Goal: Task Accomplishment & Management: Manage account settings

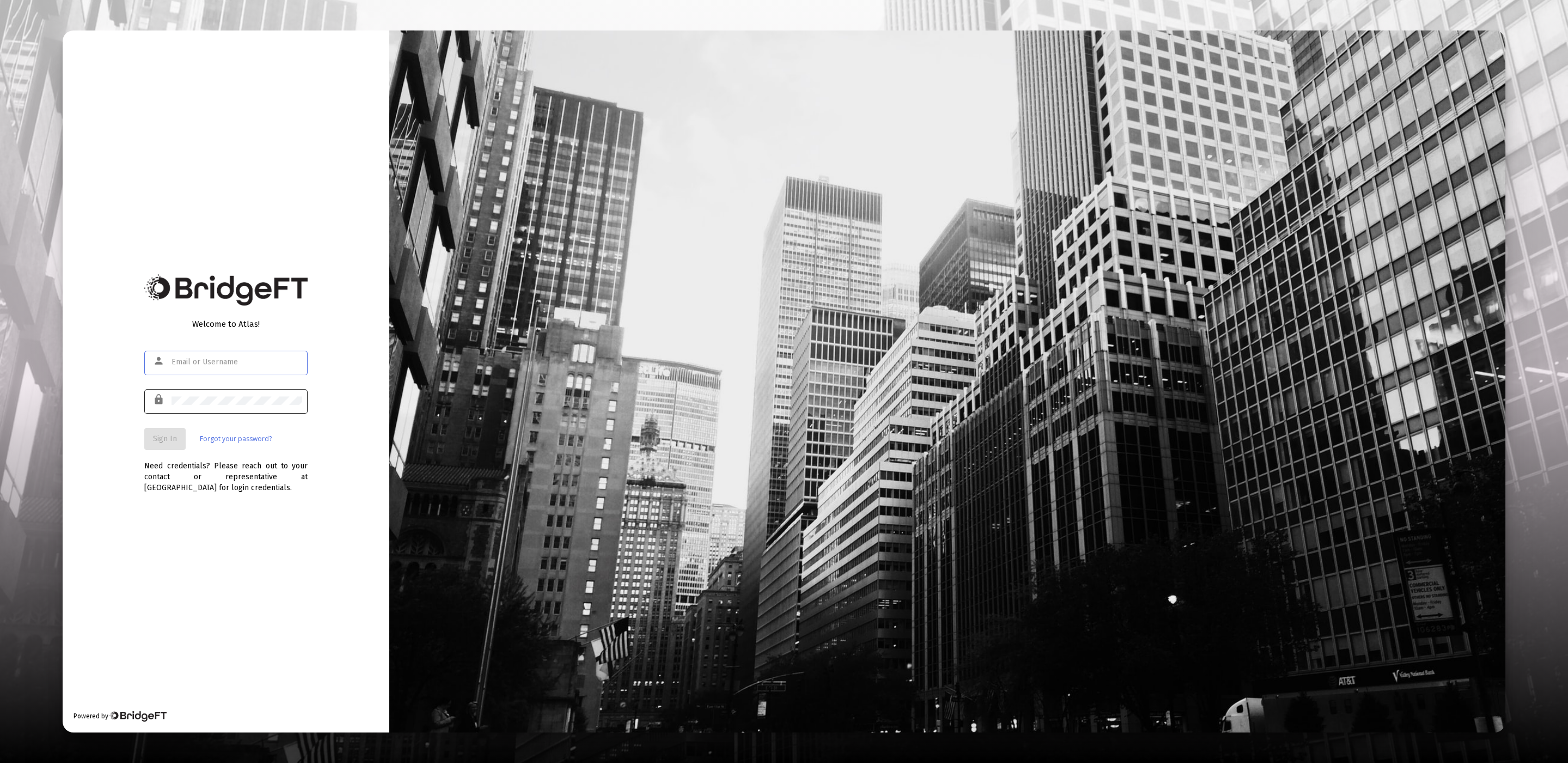
type input "[EMAIL_ADDRESS][DOMAIN_NAME]"
click at [175, 436] on span "Sign In" at bounding box center [164, 438] width 24 height 9
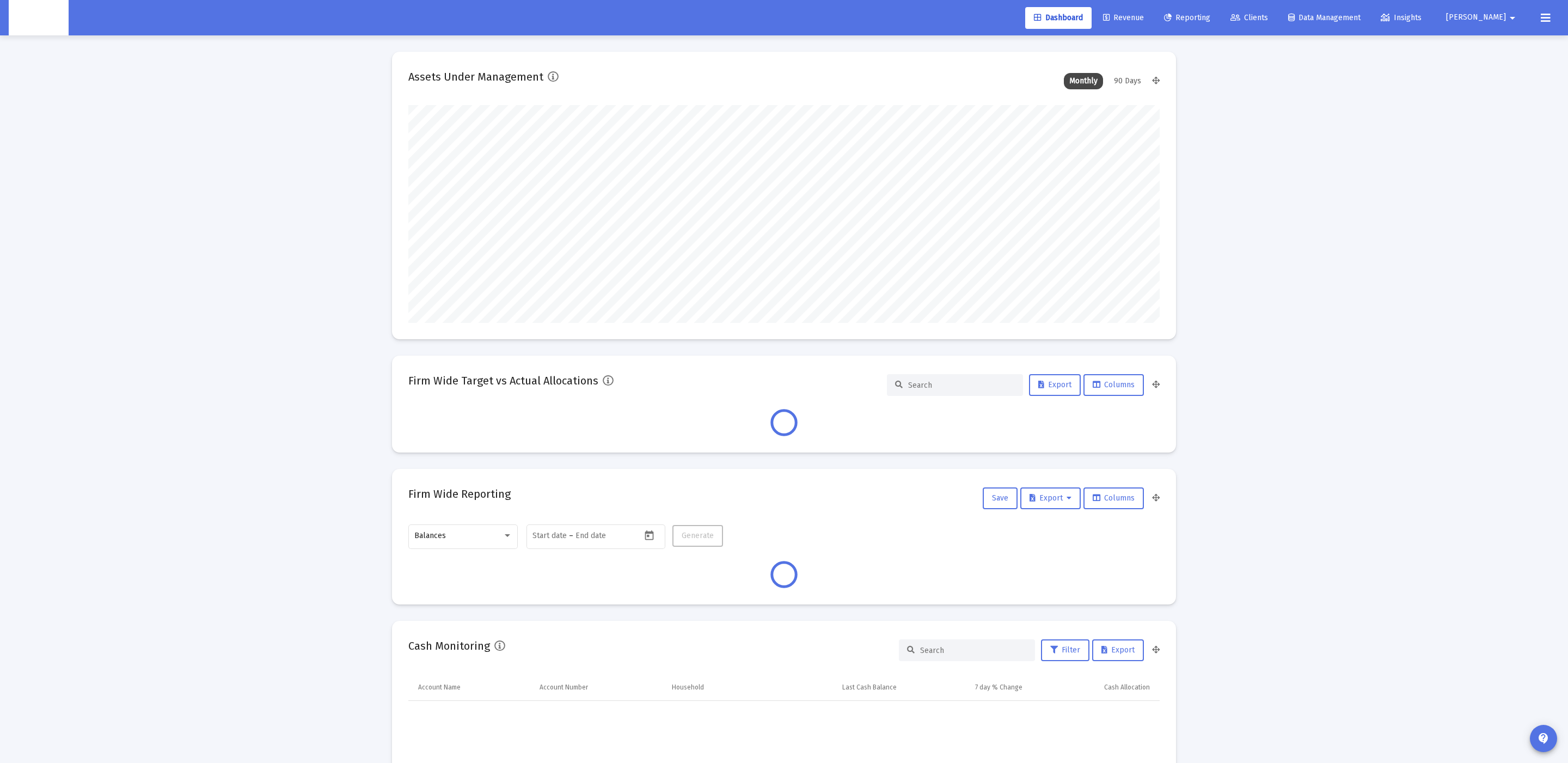
scroll to position [217, 751]
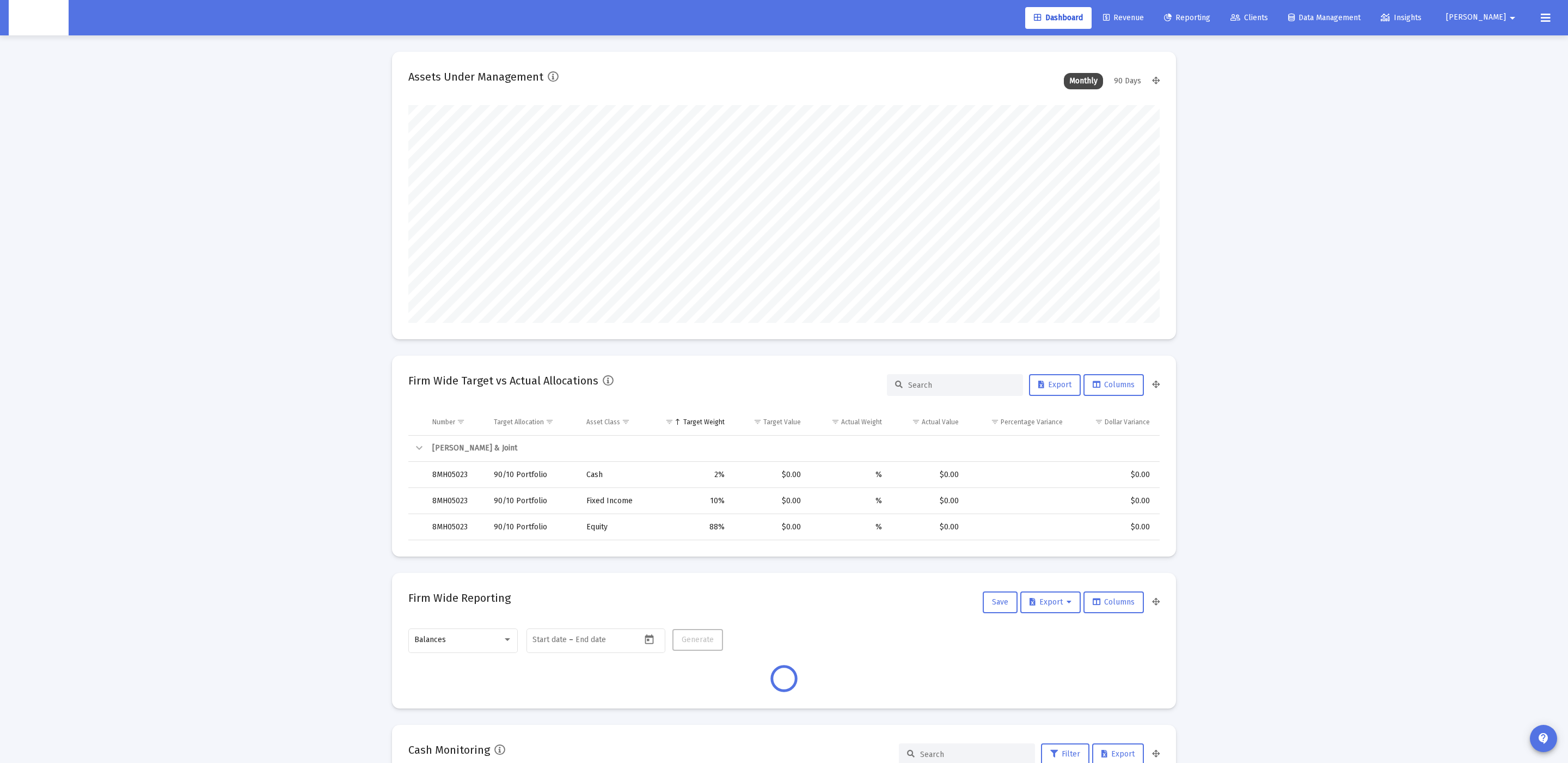
type input "[DATE]"
click at [1276, 22] on link "Clients" at bounding box center [1249, 18] width 55 height 22
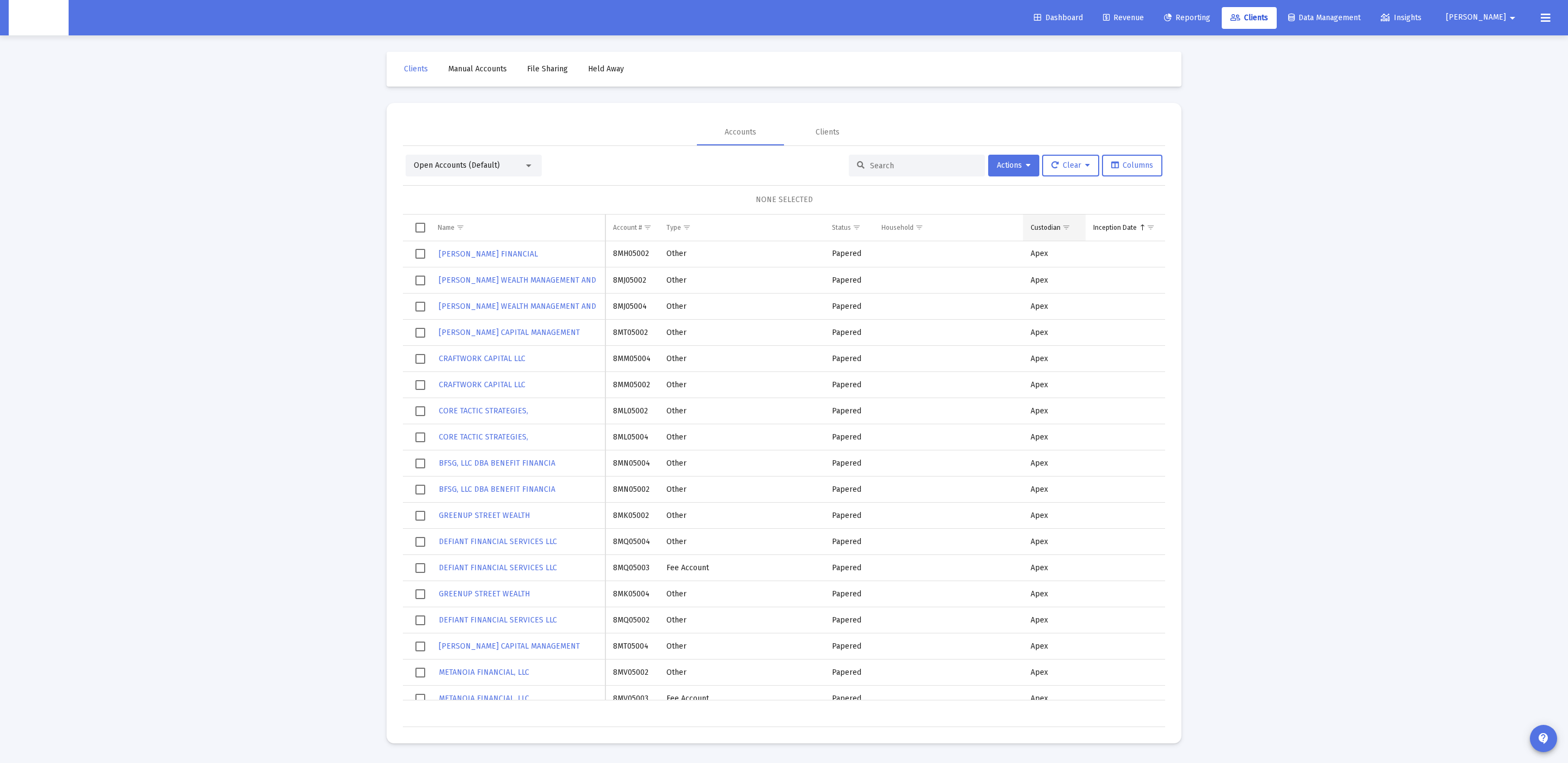
click at [1048, 219] on td "Custodian" at bounding box center [1054, 227] width 62 height 26
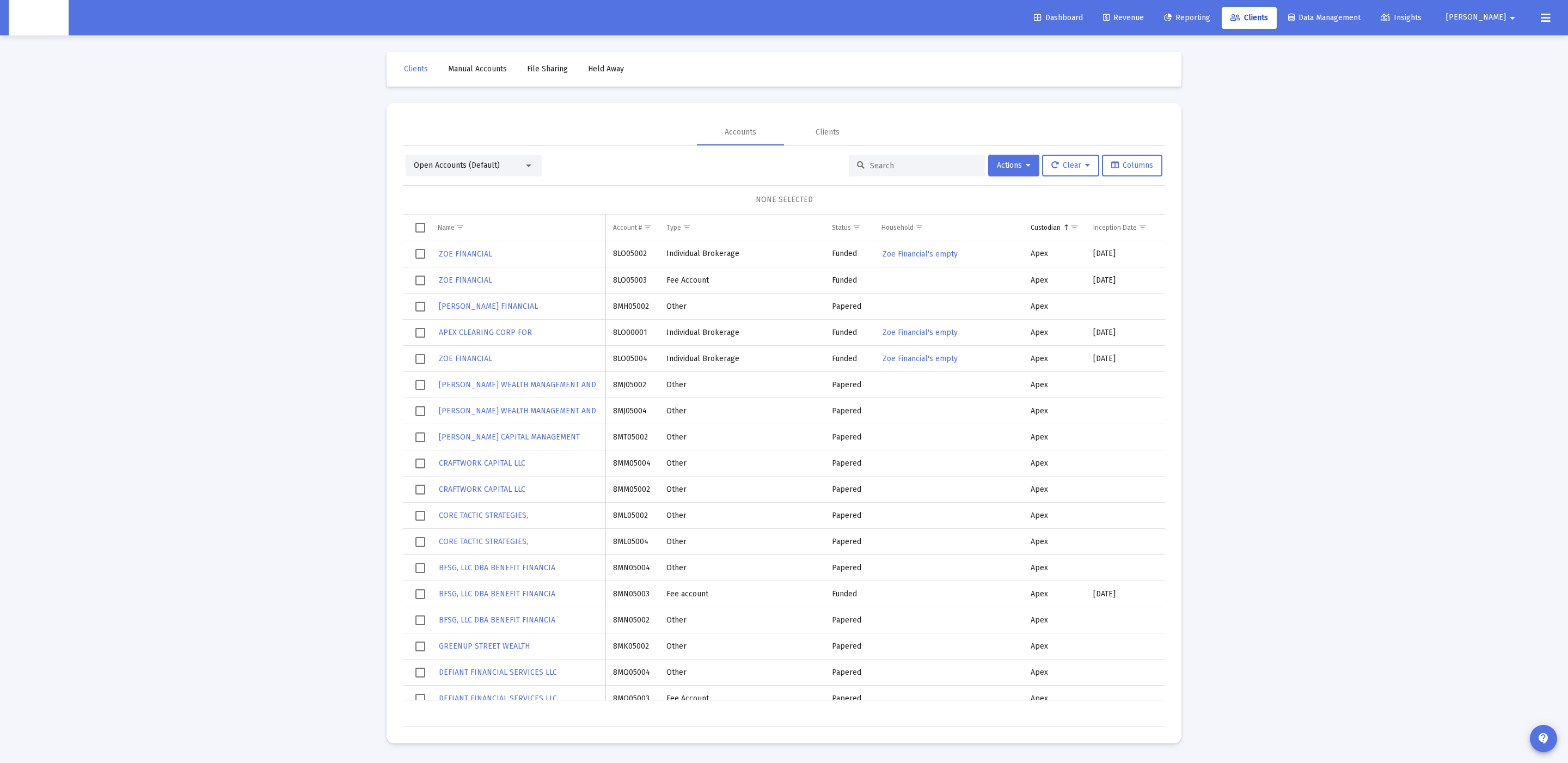
click at [1062, 213] on div "NONE SELECTED" at bounding box center [784, 200] width 762 height 29
click at [1061, 217] on td "Custodian" at bounding box center [1054, 227] width 62 height 26
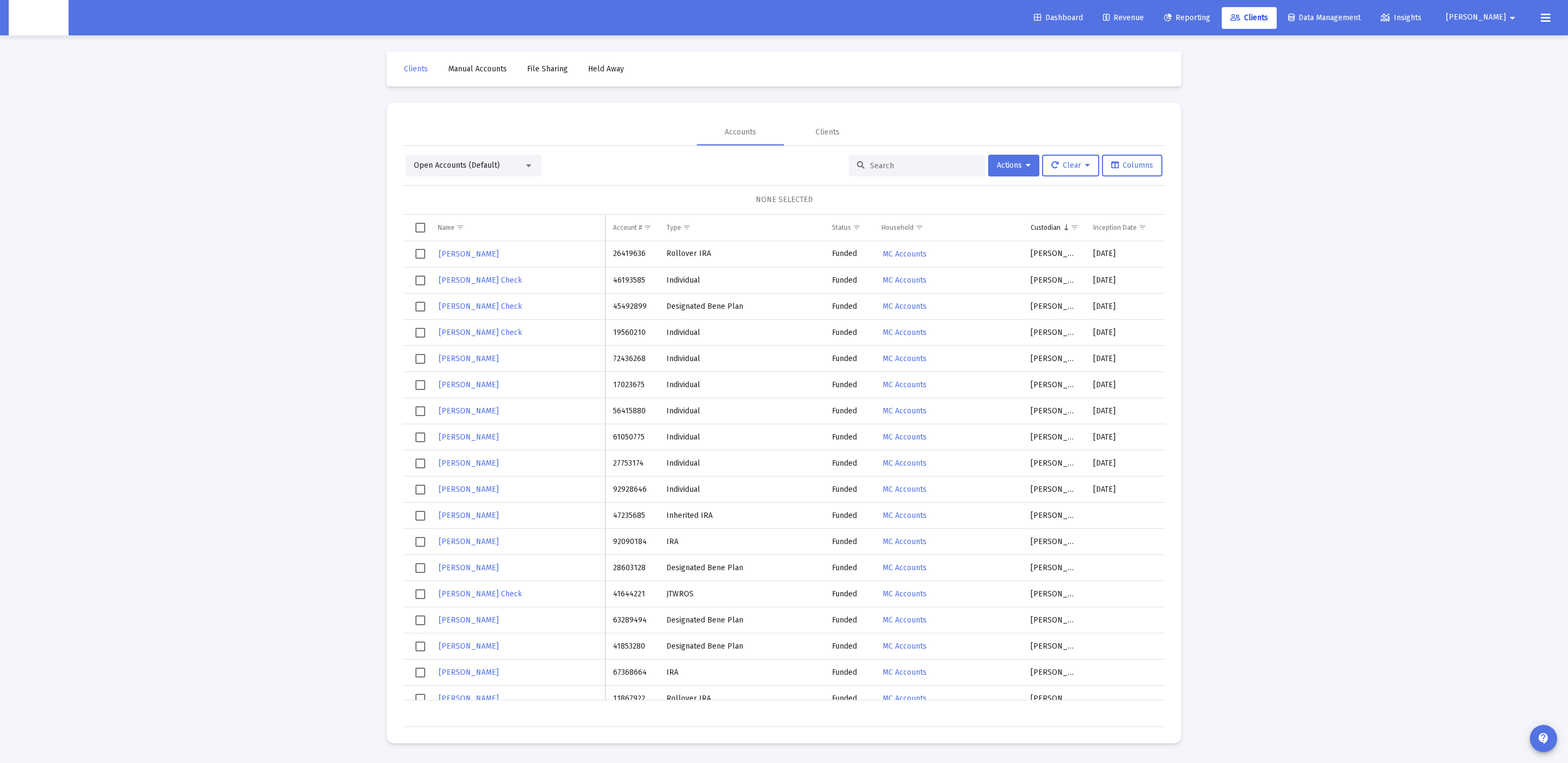
click at [1050, 247] on td "[PERSON_NAME]" at bounding box center [1054, 254] width 62 height 26
click at [1055, 235] on td "Custodian" at bounding box center [1054, 227] width 62 height 26
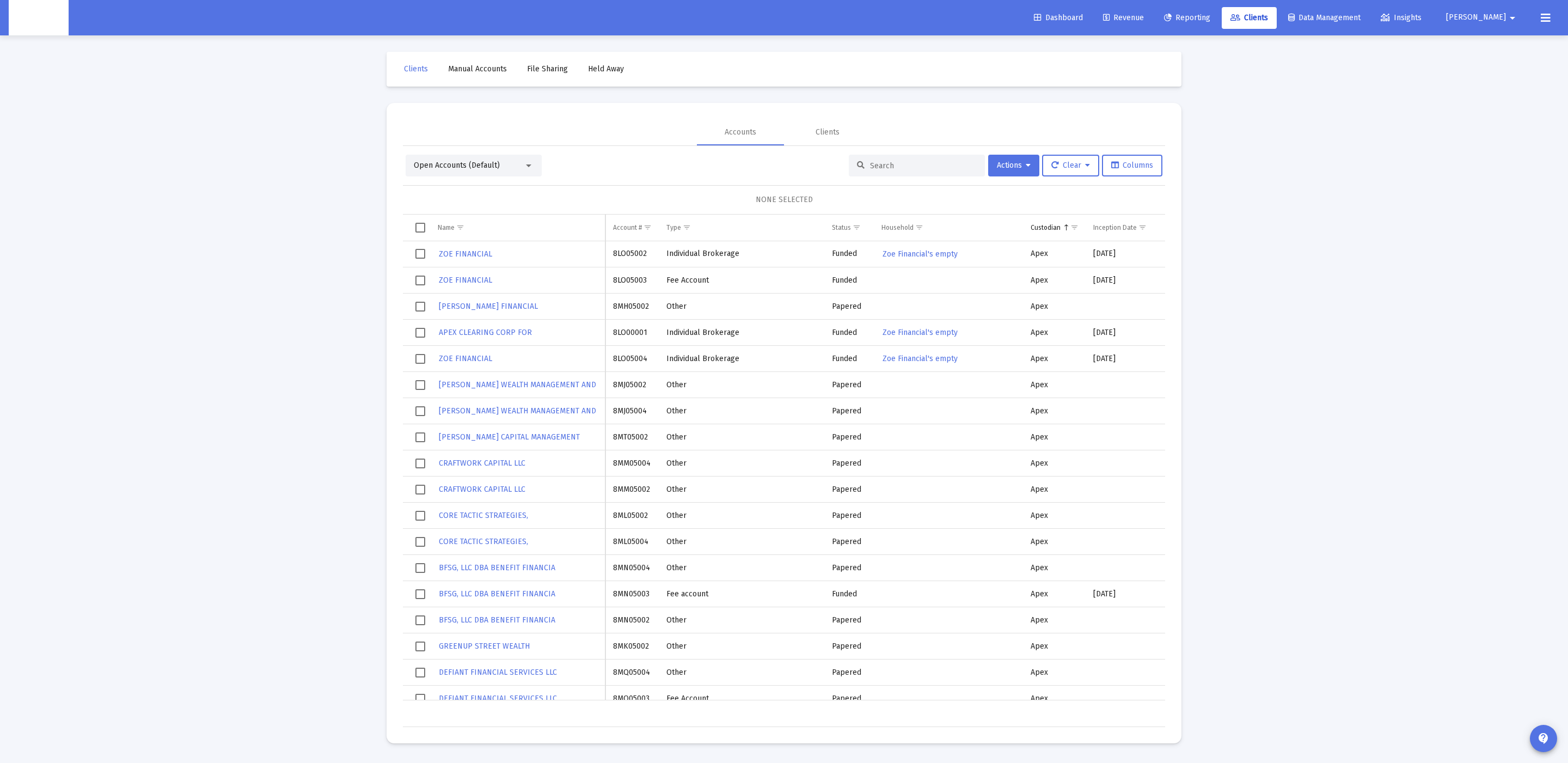
click at [1055, 235] on td "Custodian" at bounding box center [1054, 227] width 62 height 26
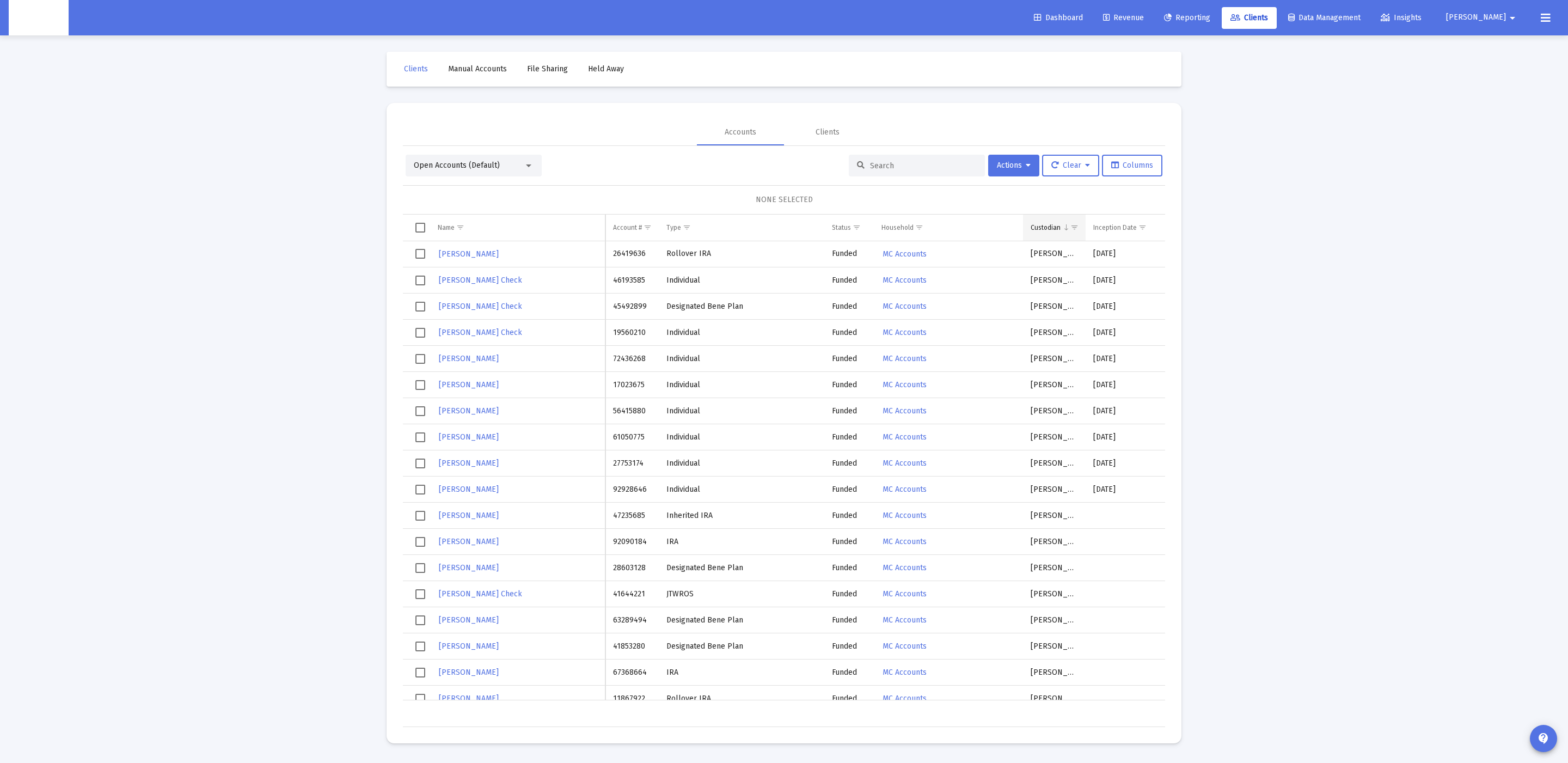
click at [1057, 235] on td "Custodian" at bounding box center [1054, 227] width 62 height 26
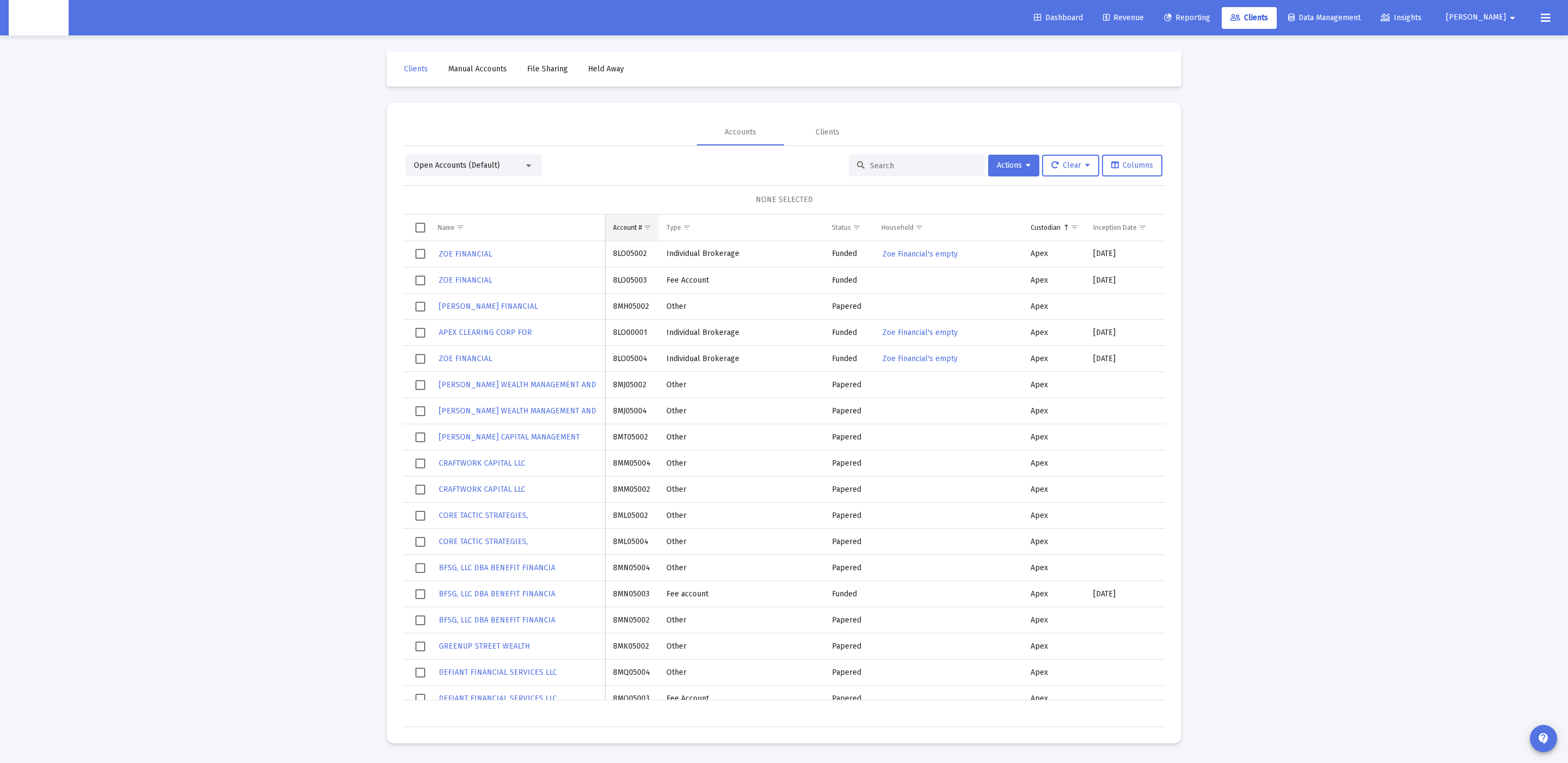
click at [632, 221] on td "Account #" at bounding box center [632, 227] width 54 height 26
click at [691, 223] on span "Show filter options for column 'Type'" at bounding box center [687, 227] width 8 height 8
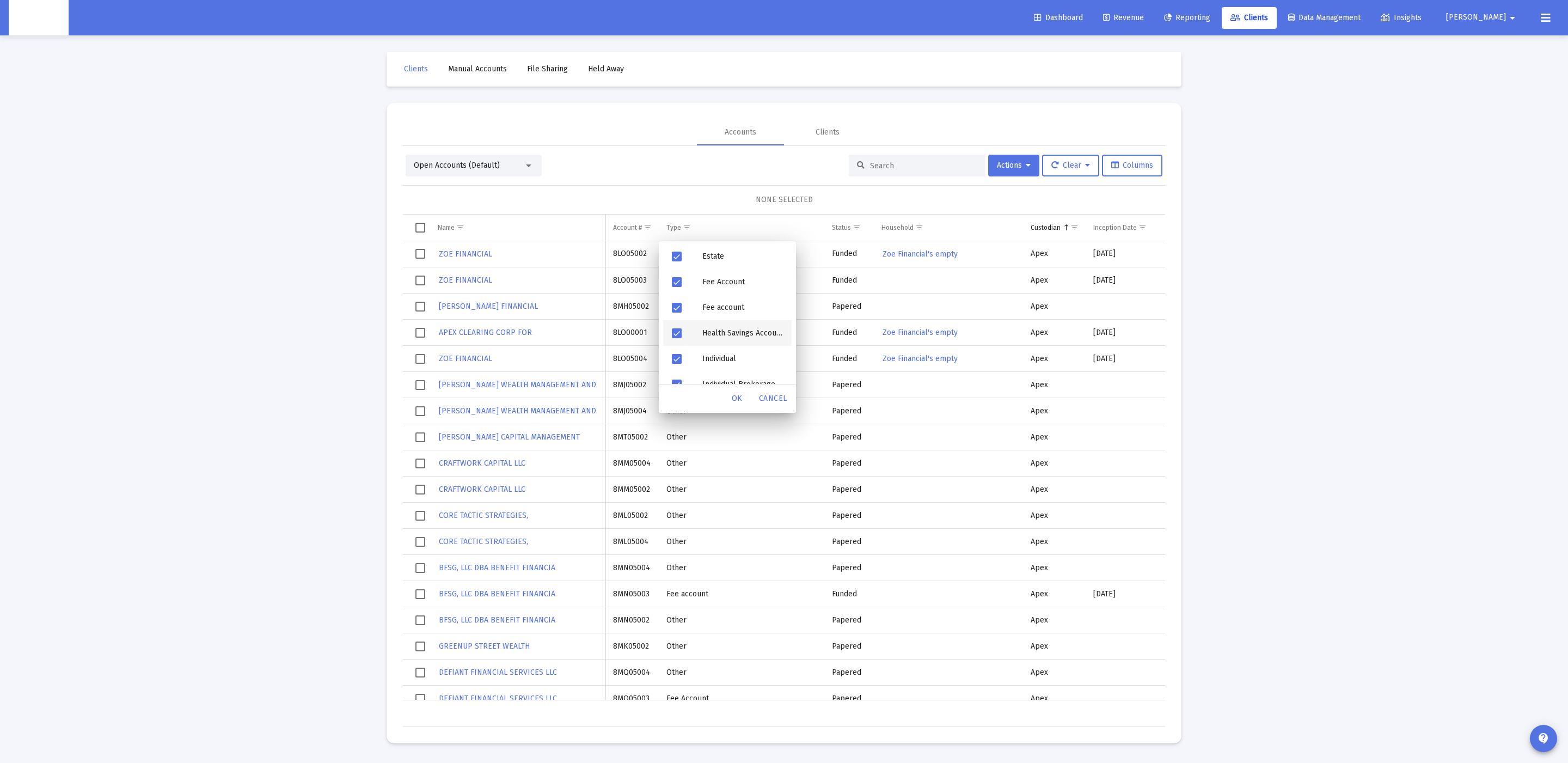
scroll to position [175, 0]
click at [708, 259] on div "Fee Account" at bounding box center [743, 267] width 98 height 26
click at [708, 283] on div "Fee account" at bounding box center [743, 292] width 98 height 26
click at [732, 407] on div "OK" at bounding box center [737, 399] width 35 height 19
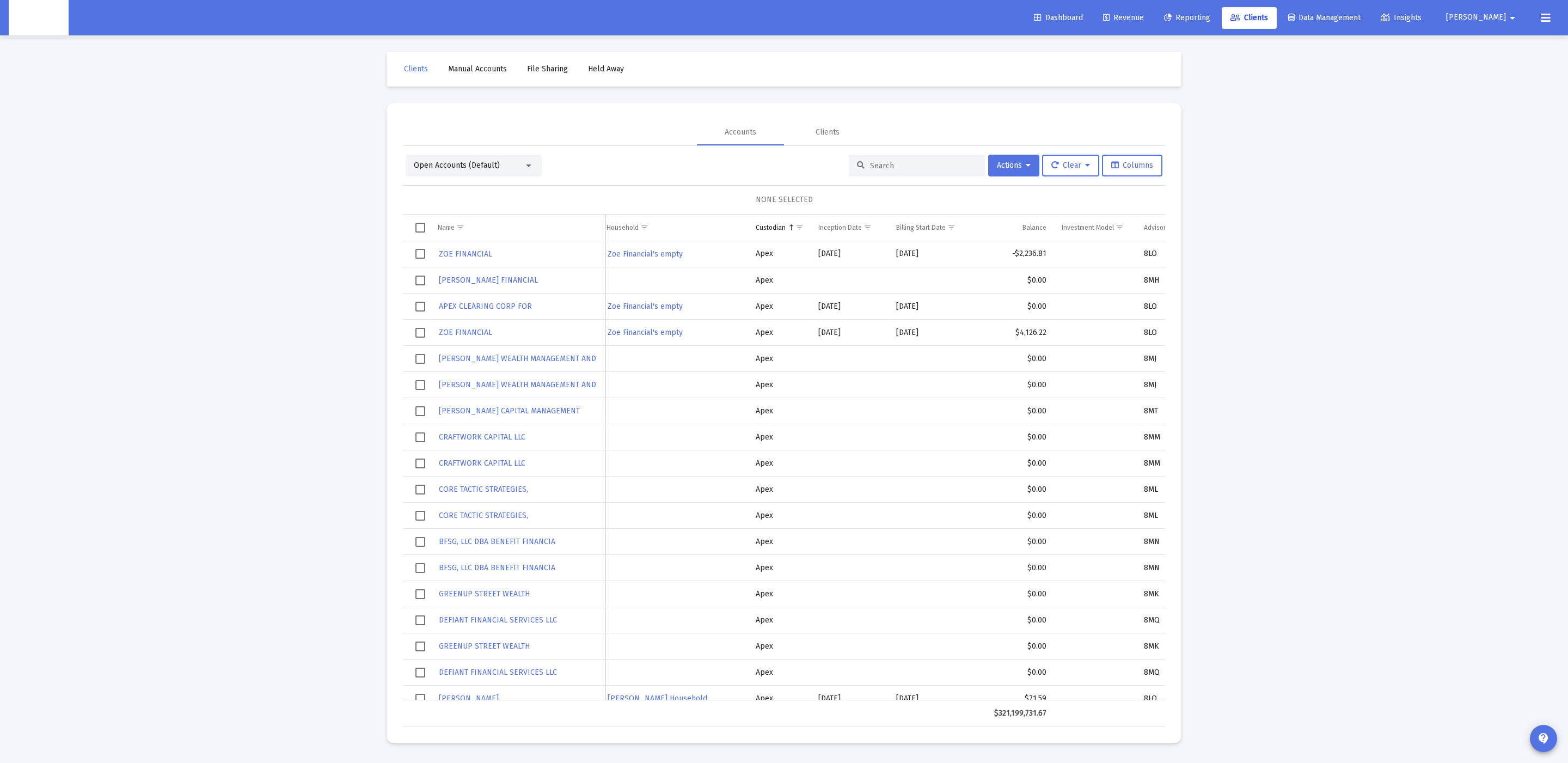
scroll to position [0, 0]
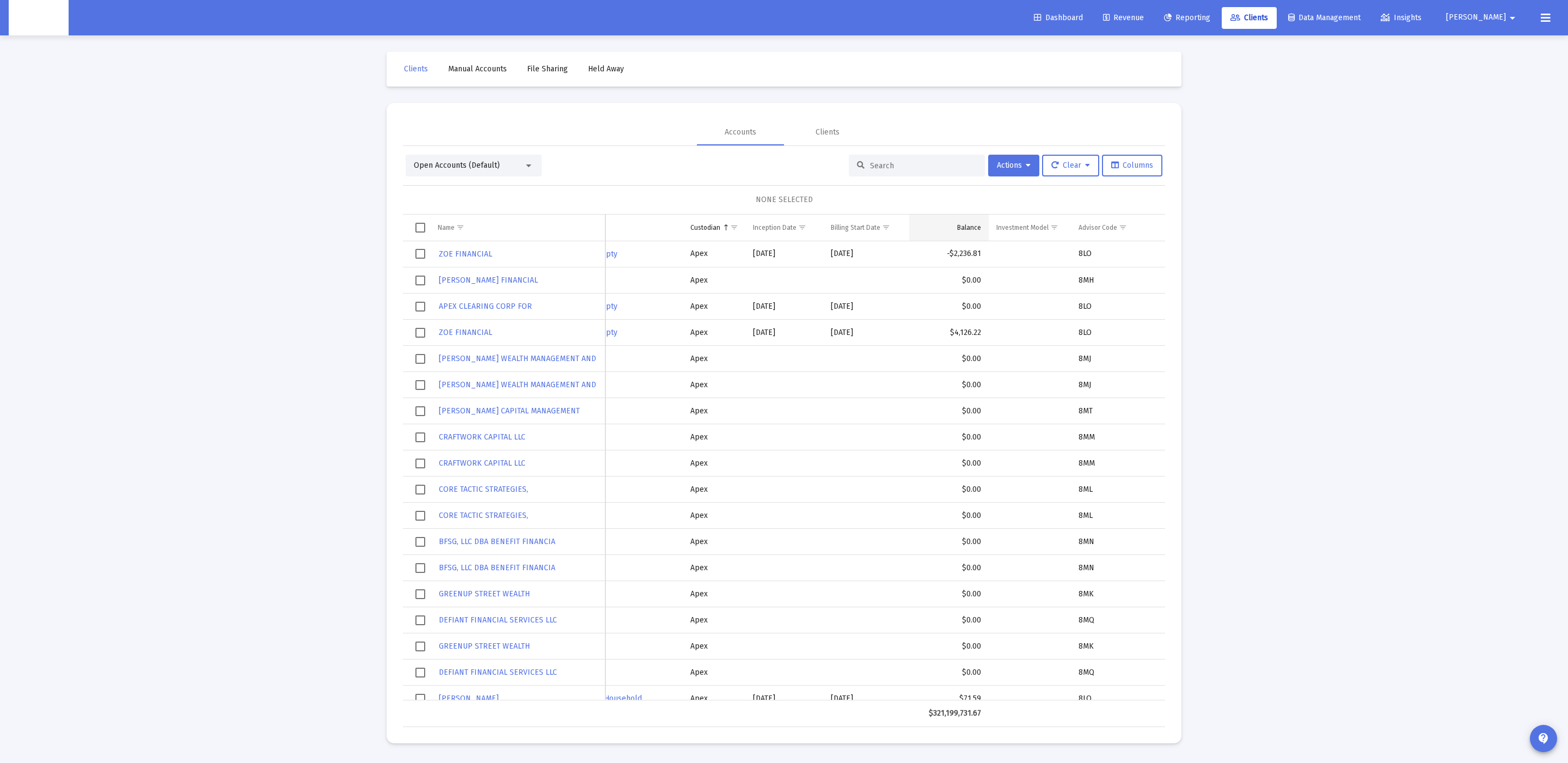
click at [964, 233] on td "Balance" at bounding box center [949, 227] width 80 height 26
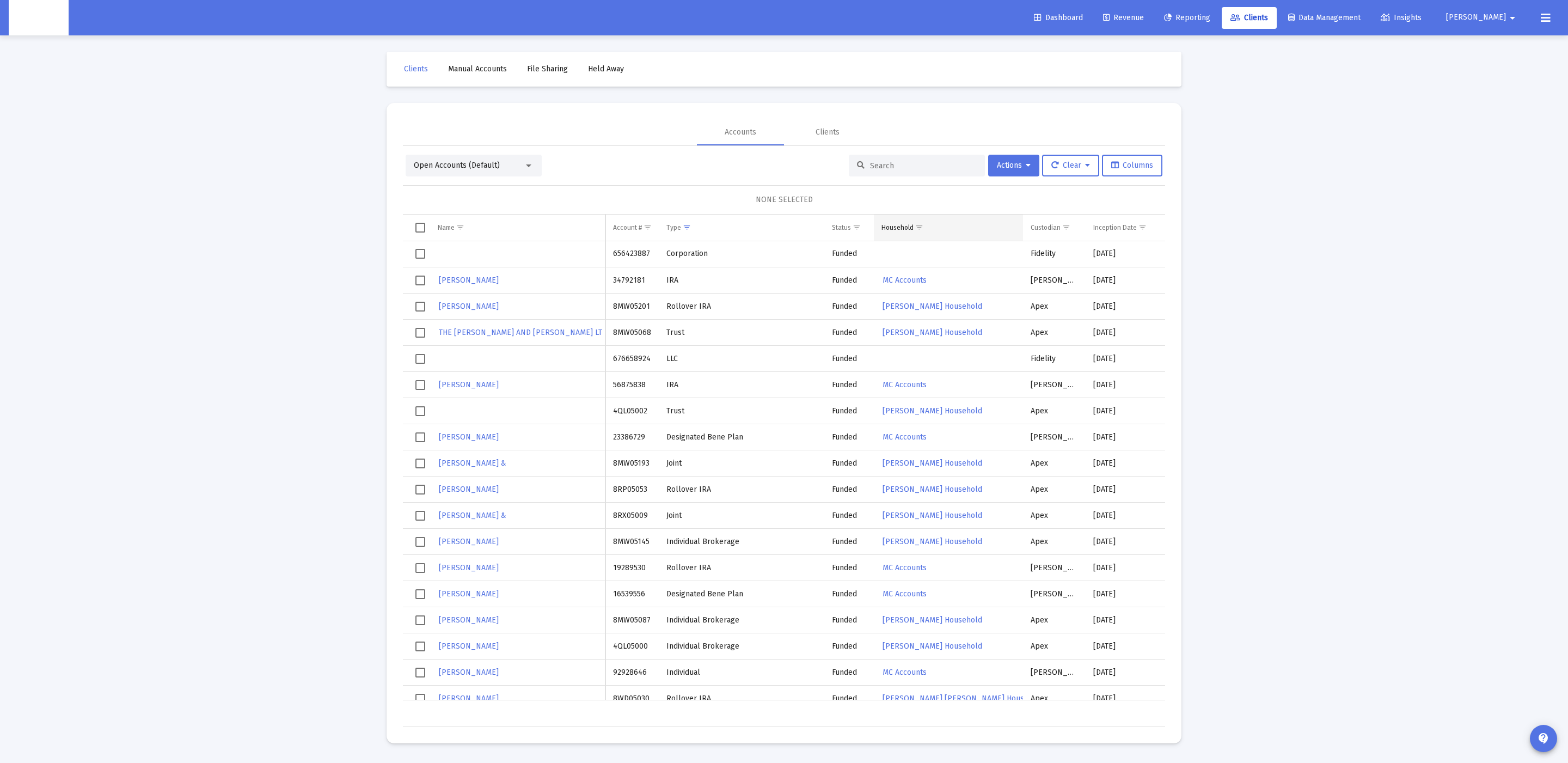
click at [921, 231] on span "Show filter options for column 'Household'" at bounding box center [919, 227] width 8 height 8
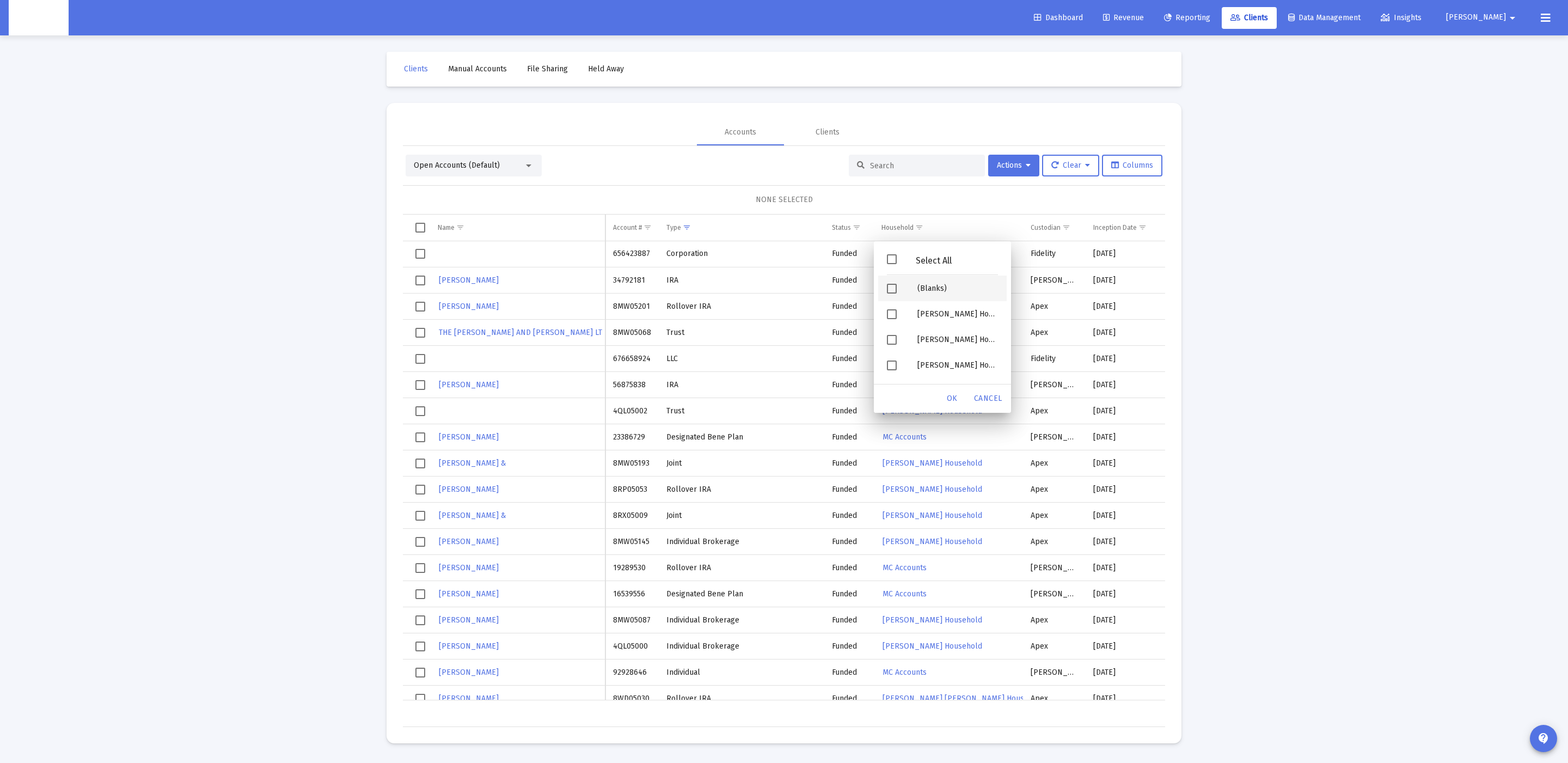
click at [892, 288] on span "Filter options" at bounding box center [892, 289] width 10 height 10
click at [954, 394] on span "OK" at bounding box center [952, 398] width 11 height 9
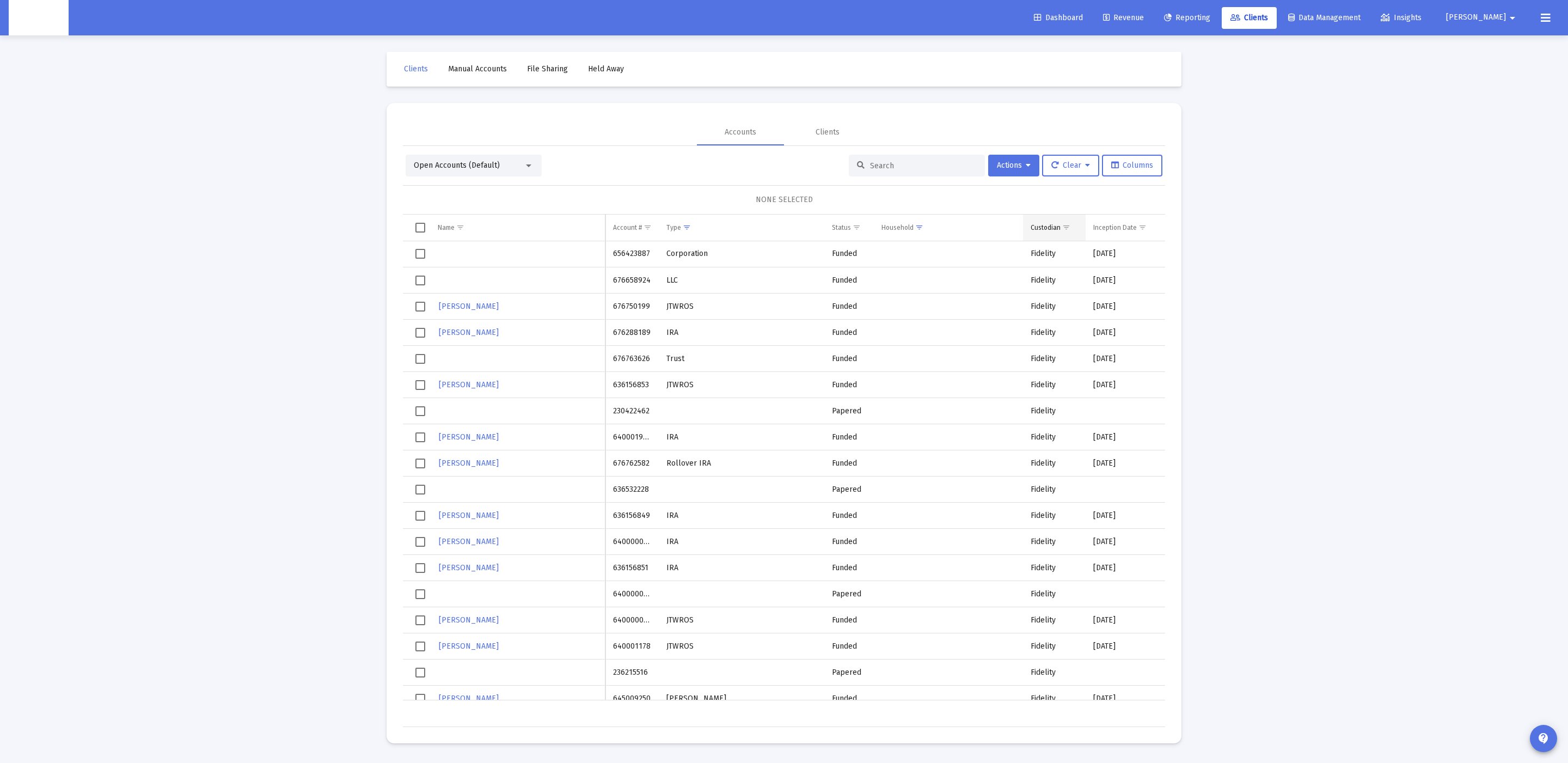
click at [1068, 229] on span "Show filter options for column 'Custodian'" at bounding box center [1066, 227] width 8 height 8
click at [1052, 293] on div "Filter options" at bounding box center [1043, 289] width 30 height 26
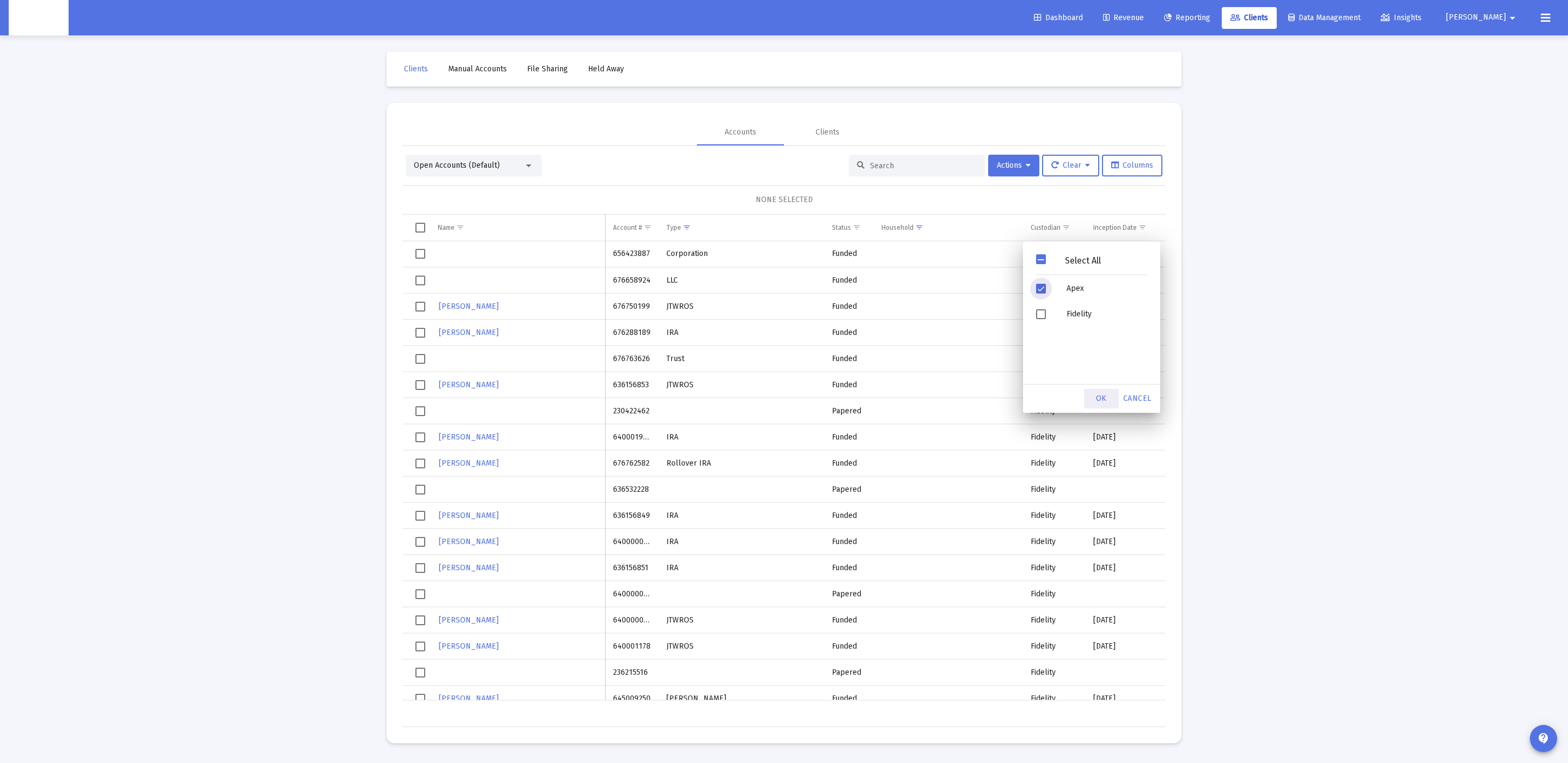
click at [1099, 405] on div "OK" at bounding box center [1101, 399] width 35 height 19
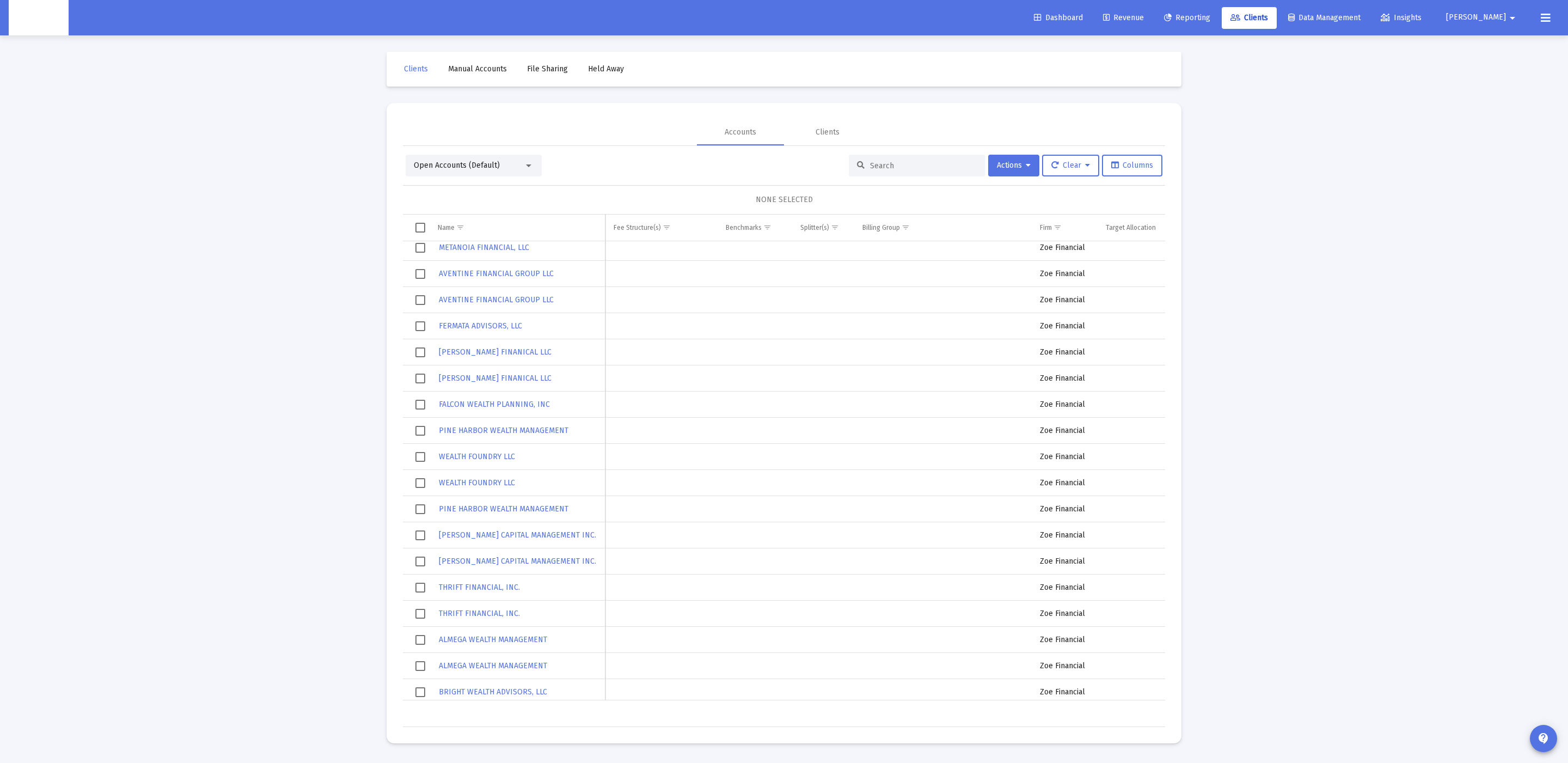
click at [534, 164] on div "Open Accounts (Default)" at bounding box center [474, 166] width 136 height 22
click at [533, 153] on div "Open Accounts (Default) Actions Clear Columns NONE SELECTED Name Name Household…" at bounding box center [784, 437] width 762 height 581
click at [523, 161] on div at bounding box center [528, 166] width 10 height 9
click at [800, 216] on div at bounding box center [784, 381] width 1568 height 763
click at [1085, 166] on icon at bounding box center [1088, 166] width 5 height 8
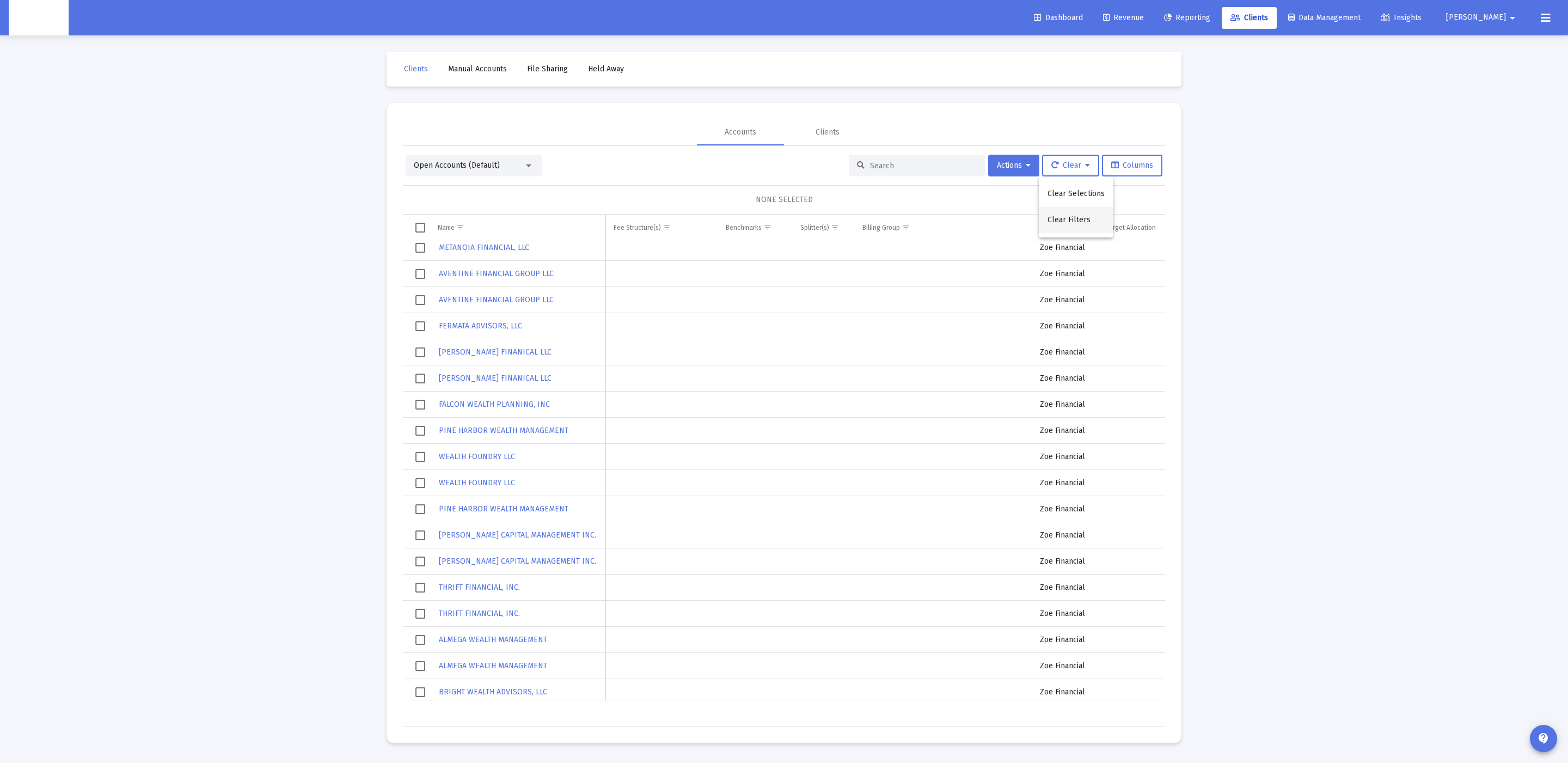
click at [1082, 222] on button "Clear Filters" at bounding box center [1076, 220] width 75 height 26
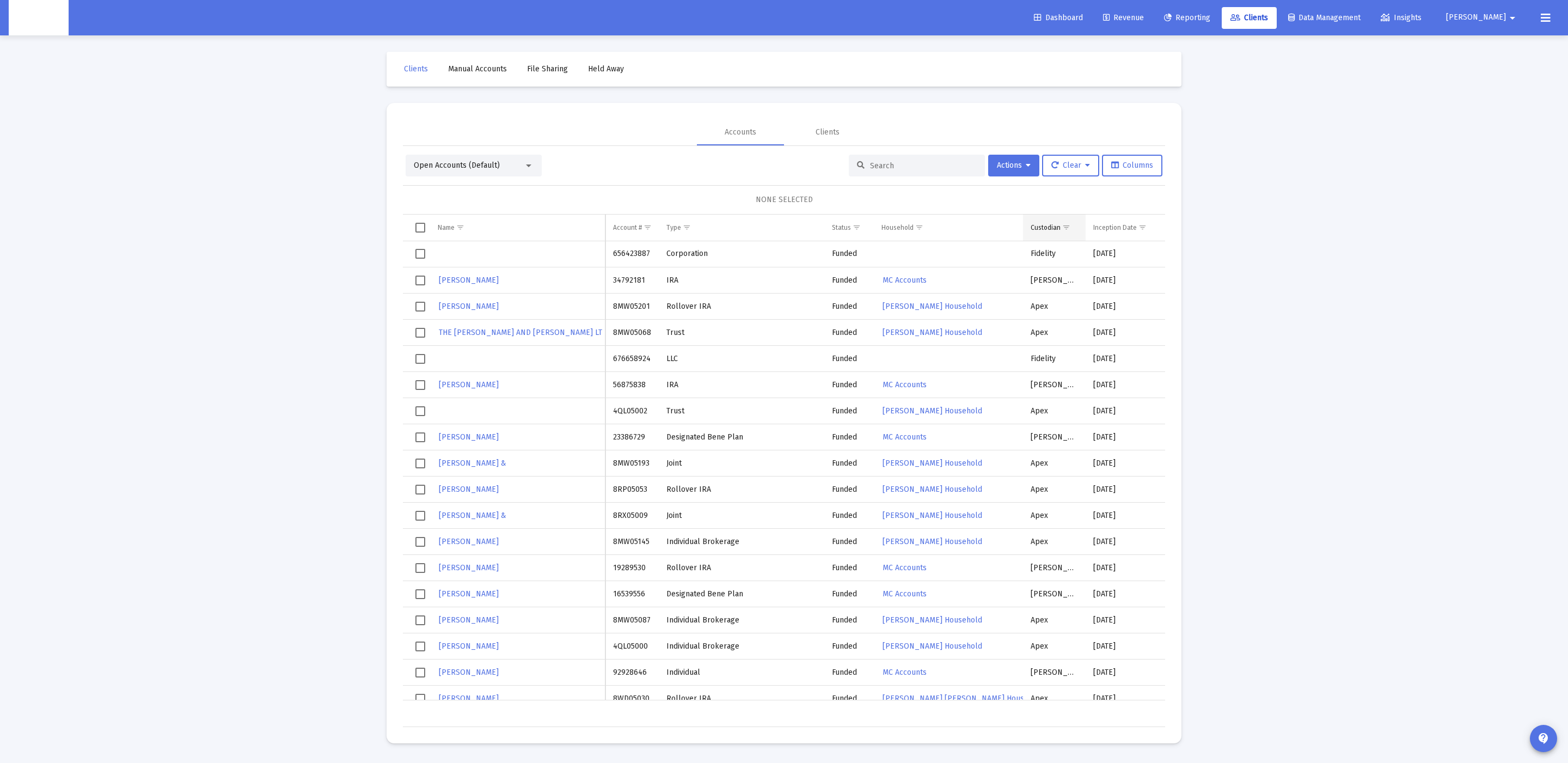
click at [1055, 233] on td "Custodian" at bounding box center [1054, 227] width 62 height 26
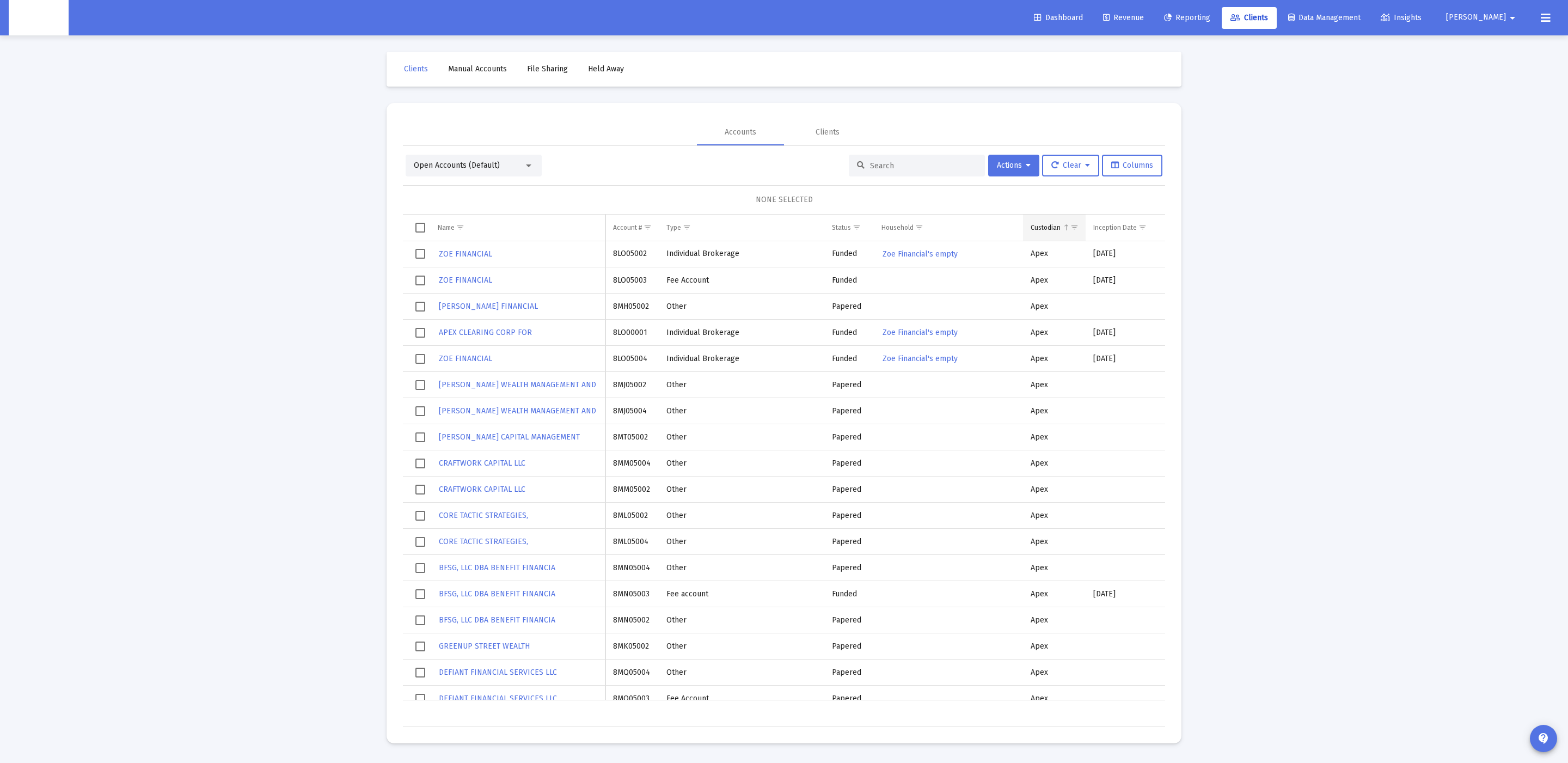
click at [1073, 230] on span "Show filter options for column 'Custodian'" at bounding box center [1074, 227] width 8 height 8
click at [1065, 229] on span "Column Custodian" at bounding box center [1066, 227] width 8 height 8
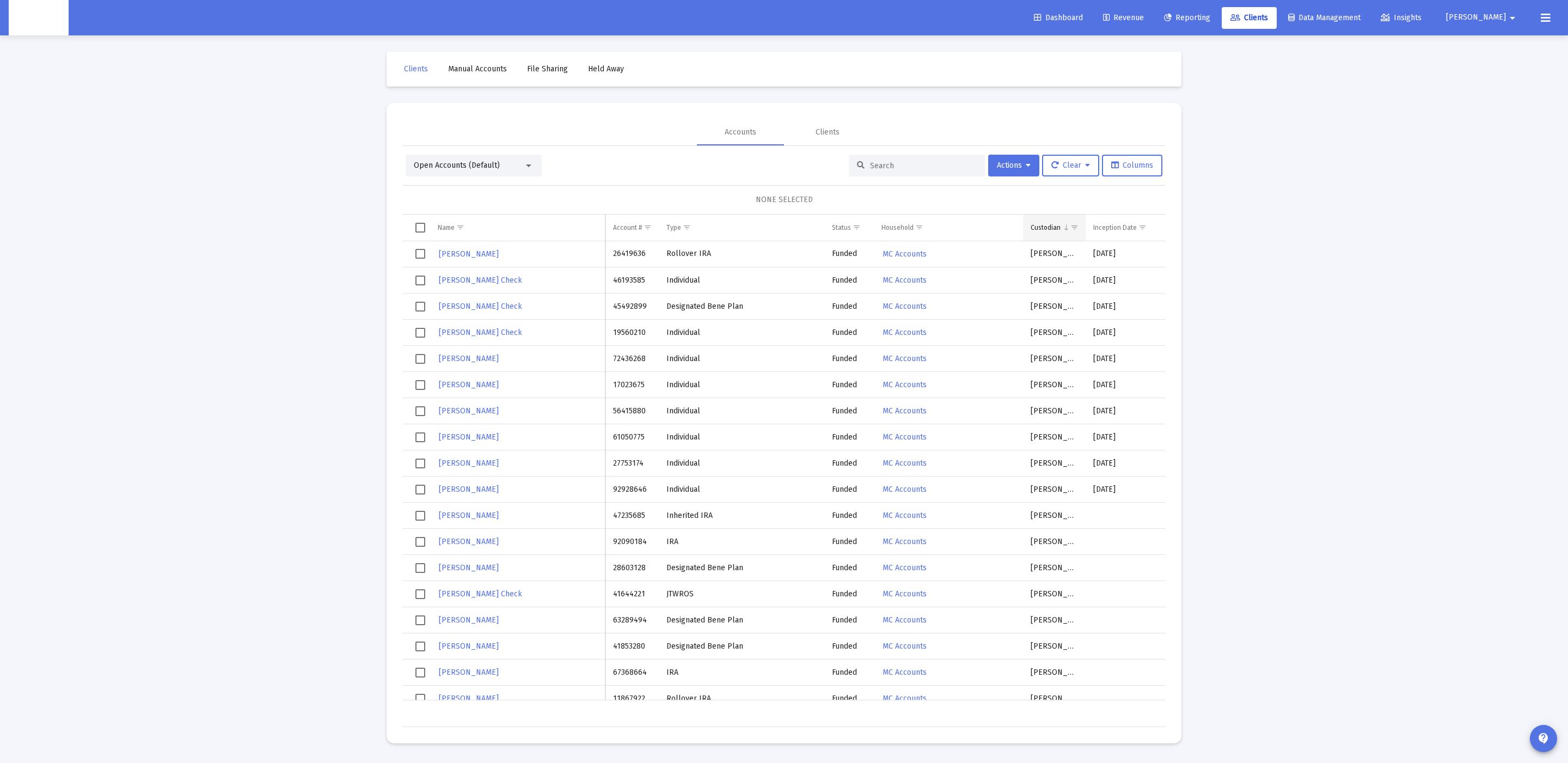
click at [1082, 232] on td "Custodian" at bounding box center [1054, 227] width 62 height 26
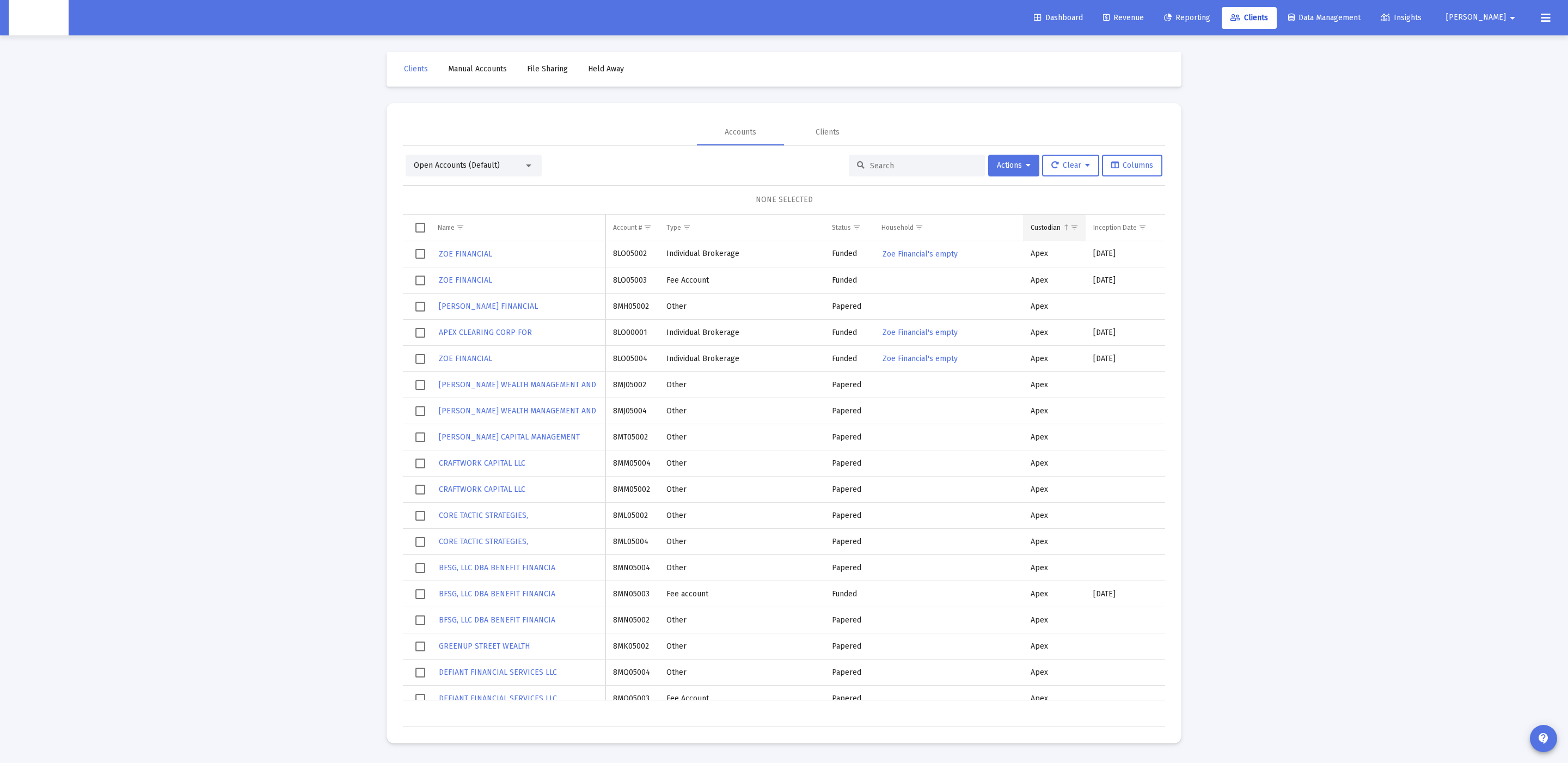
click at [1073, 231] on span "Show filter options for column 'Custodian'" at bounding box center [1074, 227] width 8 height 8
click at [1065, 228] on span "Column Custodian" at bounding box center [1066, 227] width 8 height 8
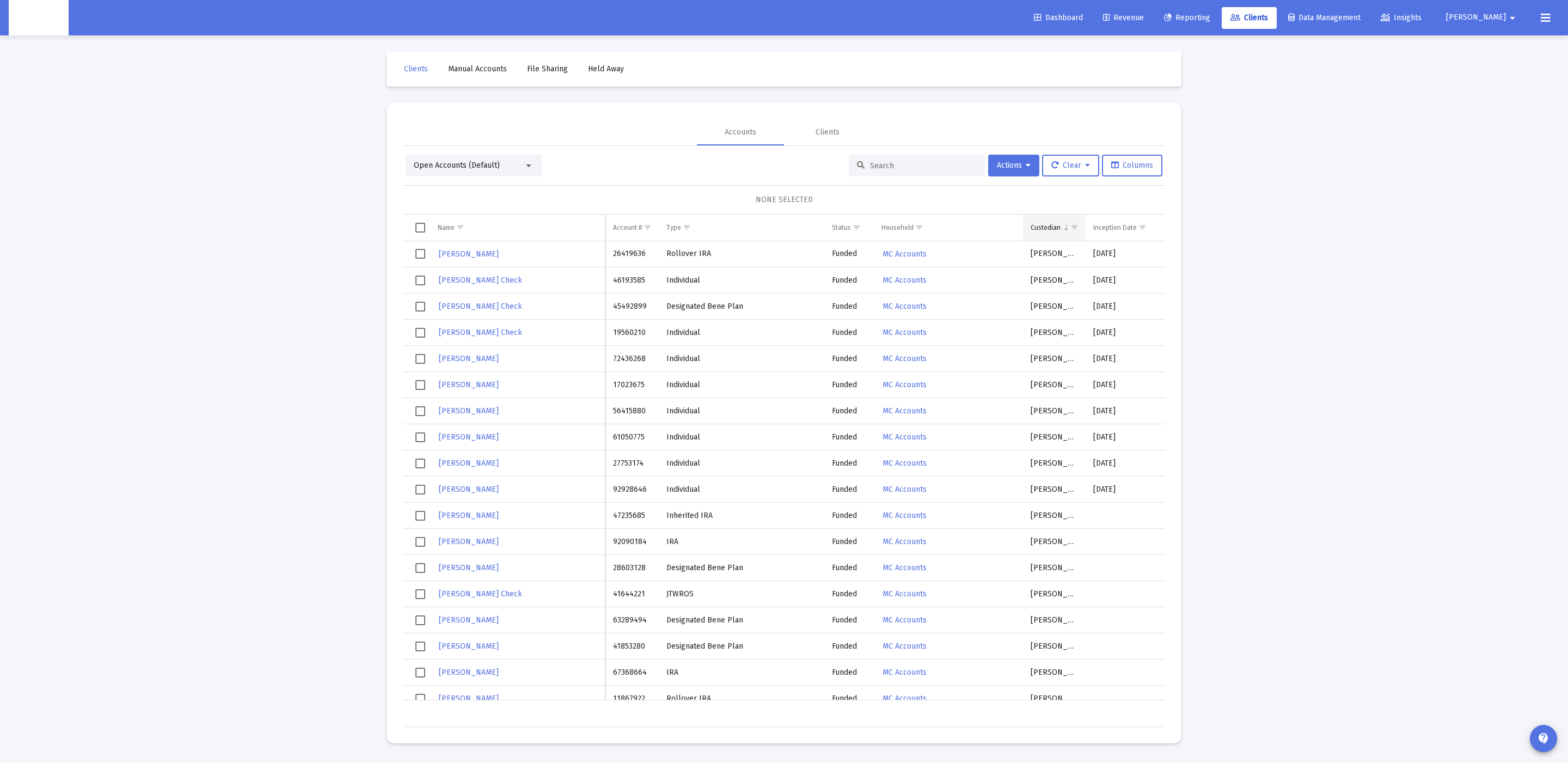
click at [1077, 225] on span "Show filter options for column 'Custodian'" at bounding box center [1074, 227] width 8 height 8
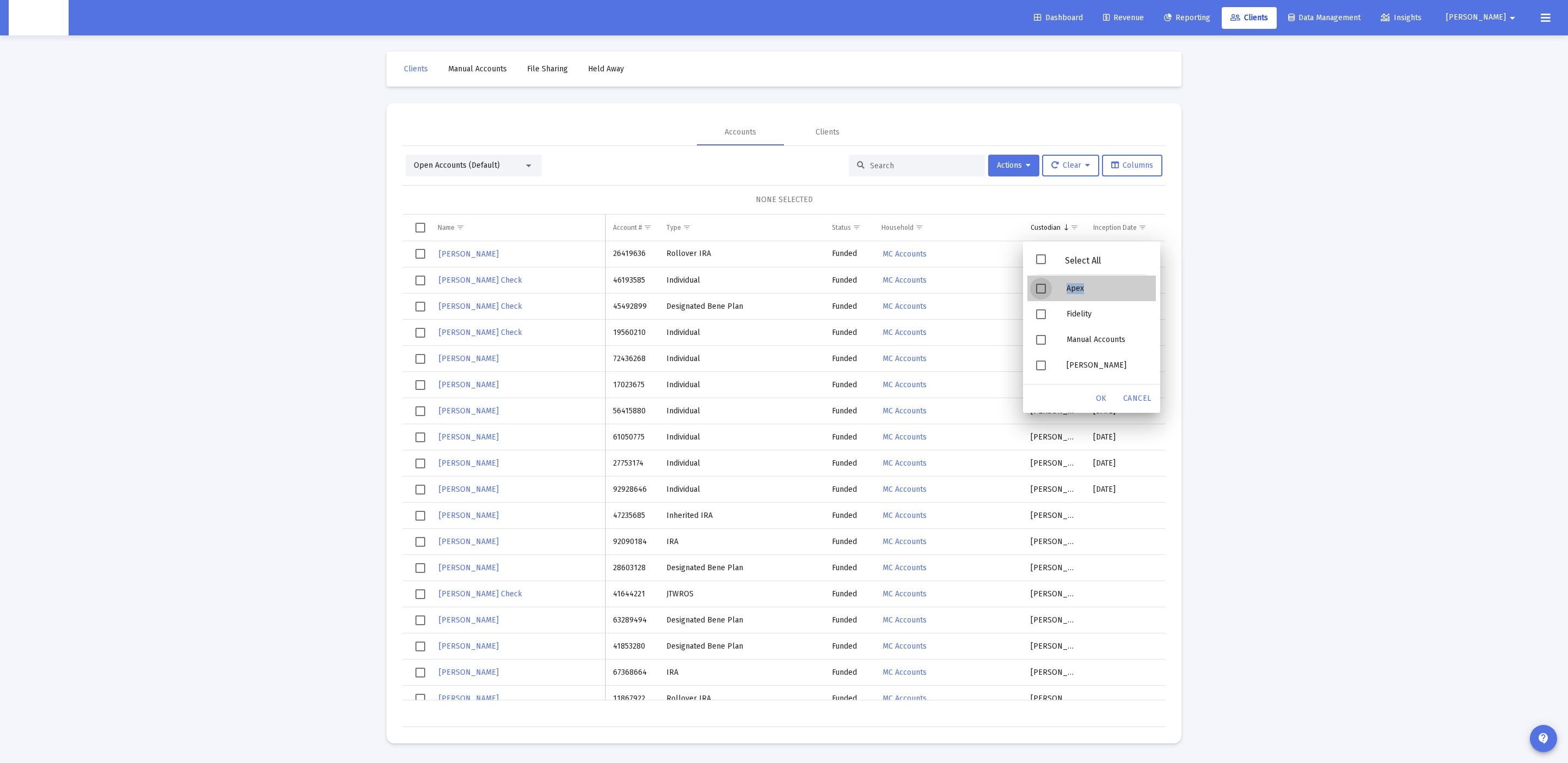
drag, startPoint x: 1063, startPoint y: 278, endPoint x: 1071, endPoint y: 303, distance: 26.2
click at [1071, 303] on div "Select All Apex Fidelity Manual Accounts [PERSON_NAME]" at bounding box center [1091, 315] width 128 height 135
click at [1071, 304] on div "Fidelity" at bounding box center [1107, 314] width 98 height 26
click at [1068, 364] on div "[PERSON_NAME]" at bounding box center [1107, 365] width 98 height 26
click at [1093, 401] on div "OK" at bounding box center [1101, 399] width 35 height 19
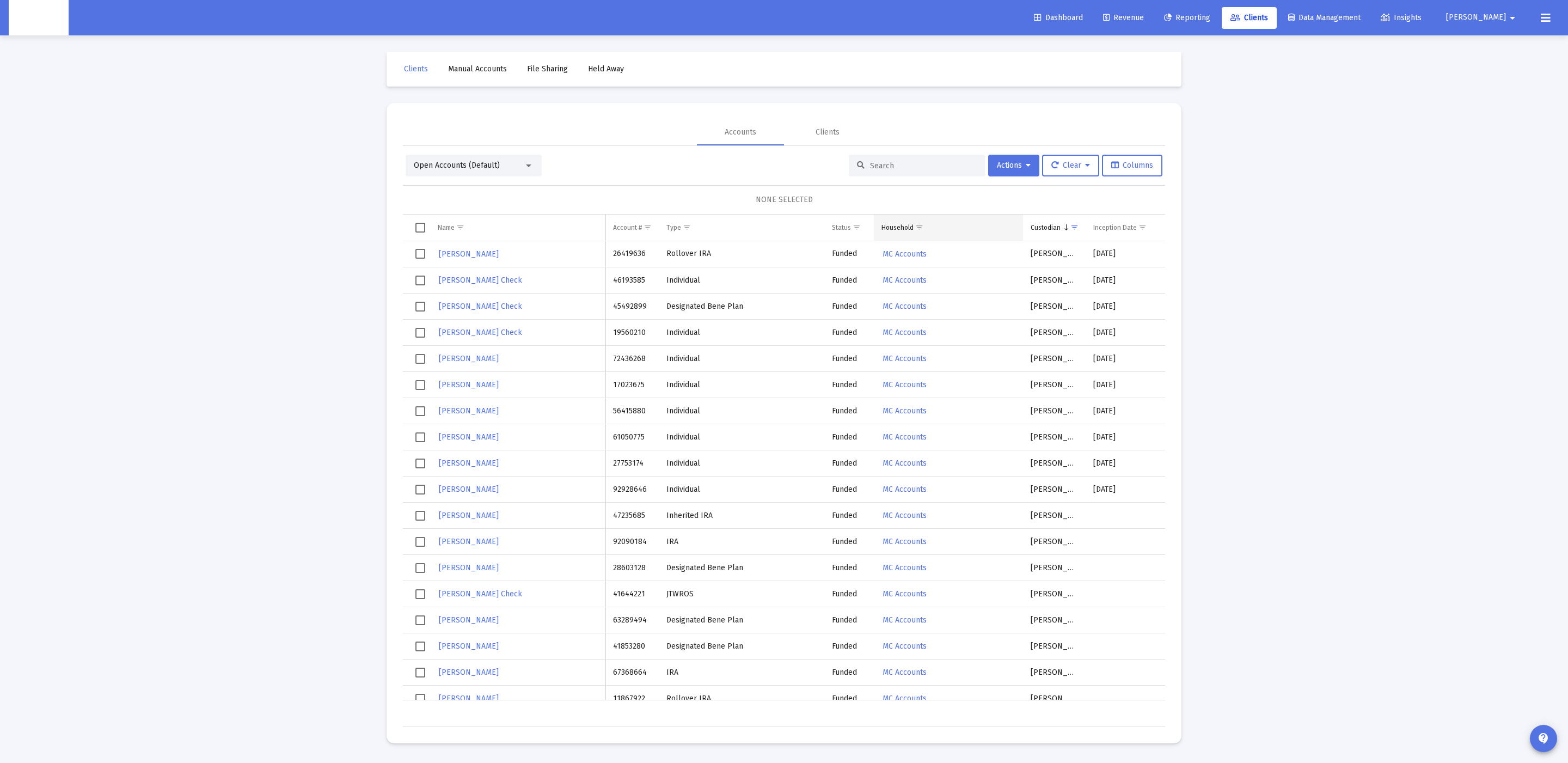
click at [917, 228] on span "Show filter options for column 'Household'" at bounding box center [919, 227] width 8 height 8
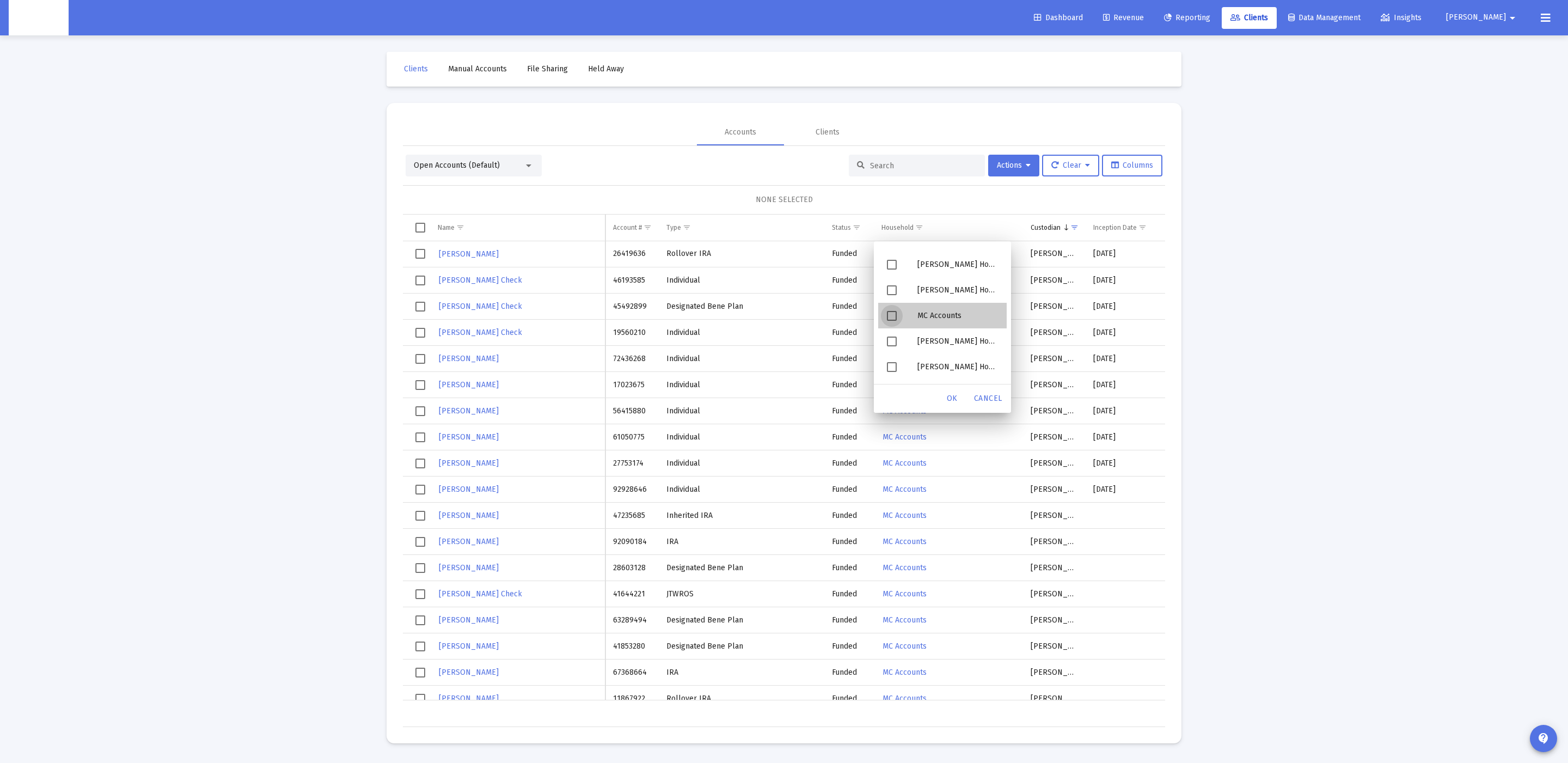
click at [923, 314] on div "MC Accounts" at bounding box center [957, 315] width 98 height 26
click at [937, 312] on div "MC Accounts" at bounding box center [957, 315] width 98 height 26
click at [900, 261] on div "Select All" at bounding box center [934, 260] width 74 height 9
click at [917, 322] on div "MC Accounts" at bounding box center [957, 315] width 98 height 26
click at [947, 403] on span "OK" at bounding box center [952, 398] width 11 height 9
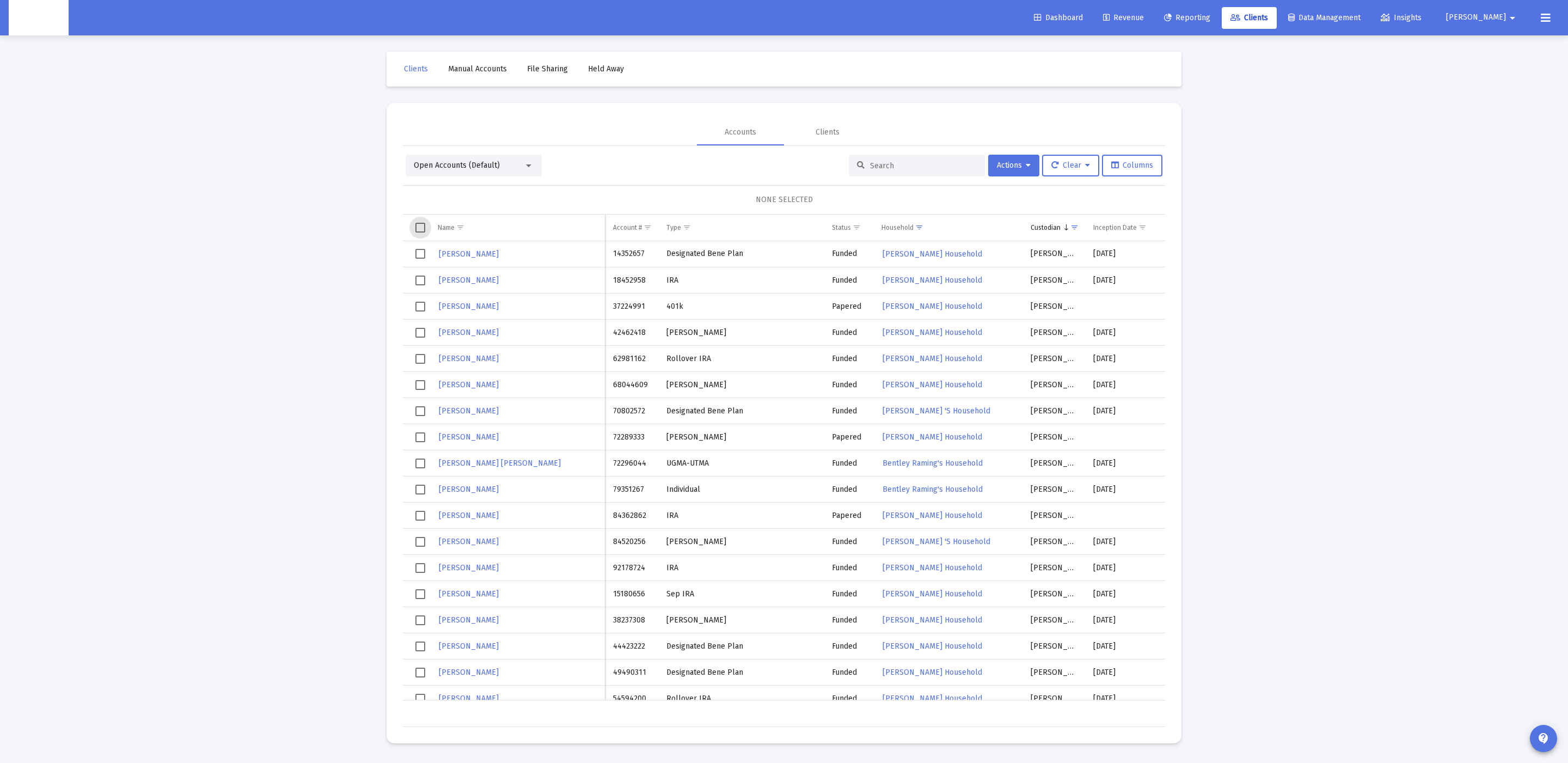
click at [416, 231] on span "Select all" at bounding box center [420, 228] width 10 height 10
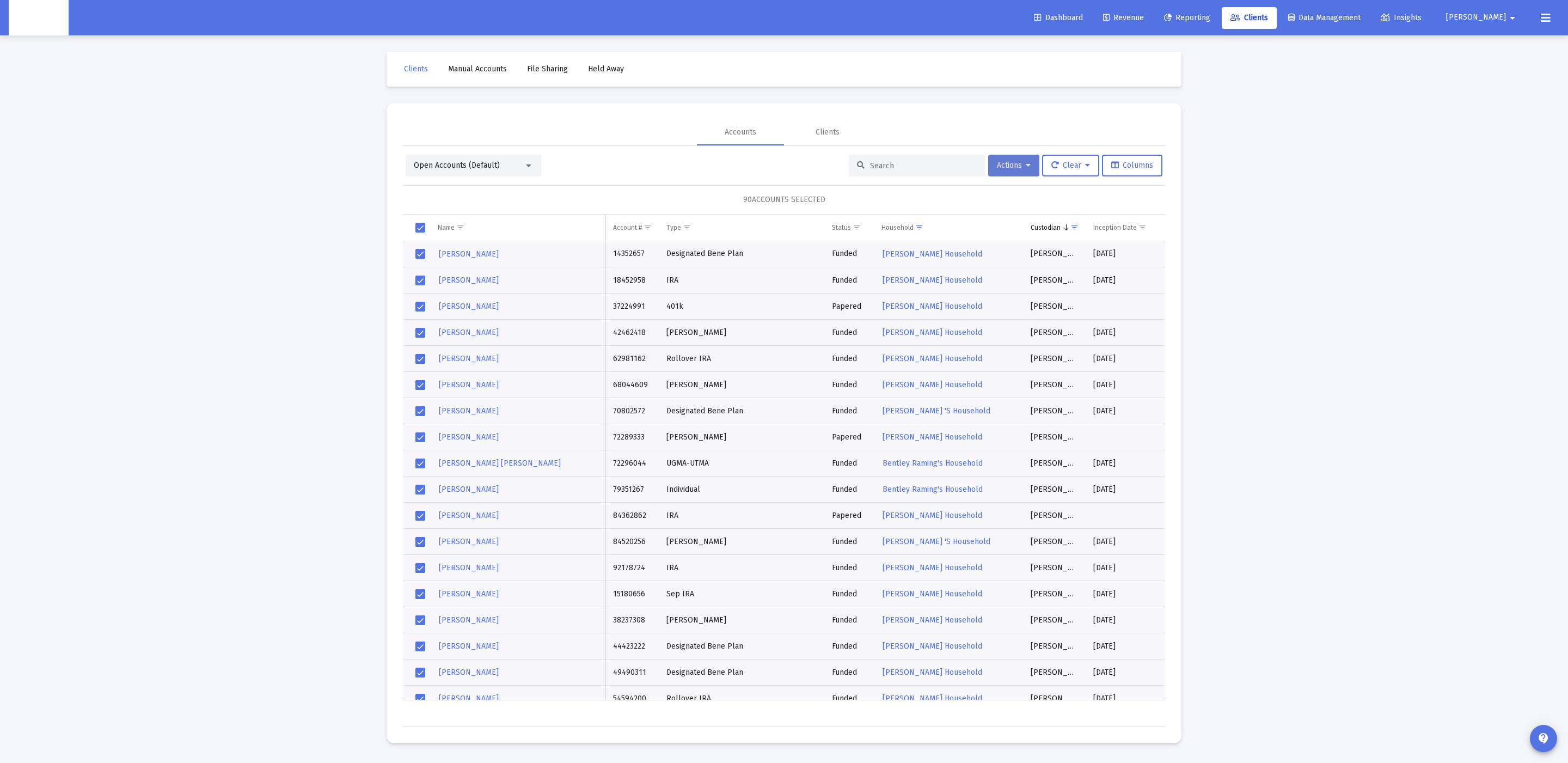
click at [1017, 167] on span "Actions" at bounding box center [1013, 165] width 33 height 9
click at [1036, 294] on button "Map to Household" at bounding box center [1040, 298] width 116 height 26
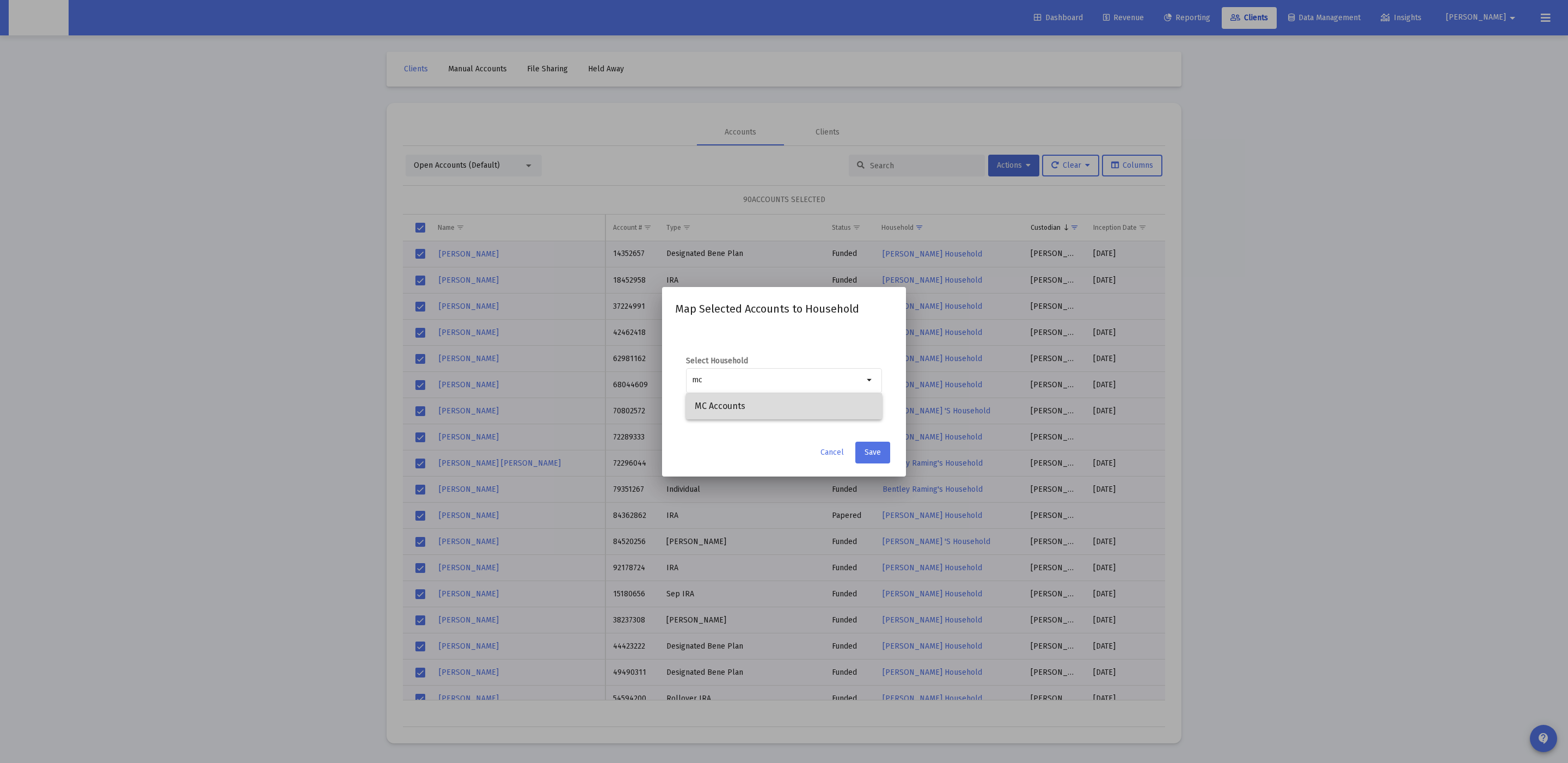
click at [803, 406] on span "MC Accounts" at bounding box center [783, 406] width 178 height 26
type input "MC Accounts"
click at [879, 454] on span "Save" at bounding box center [872, 452] width 16 height 9
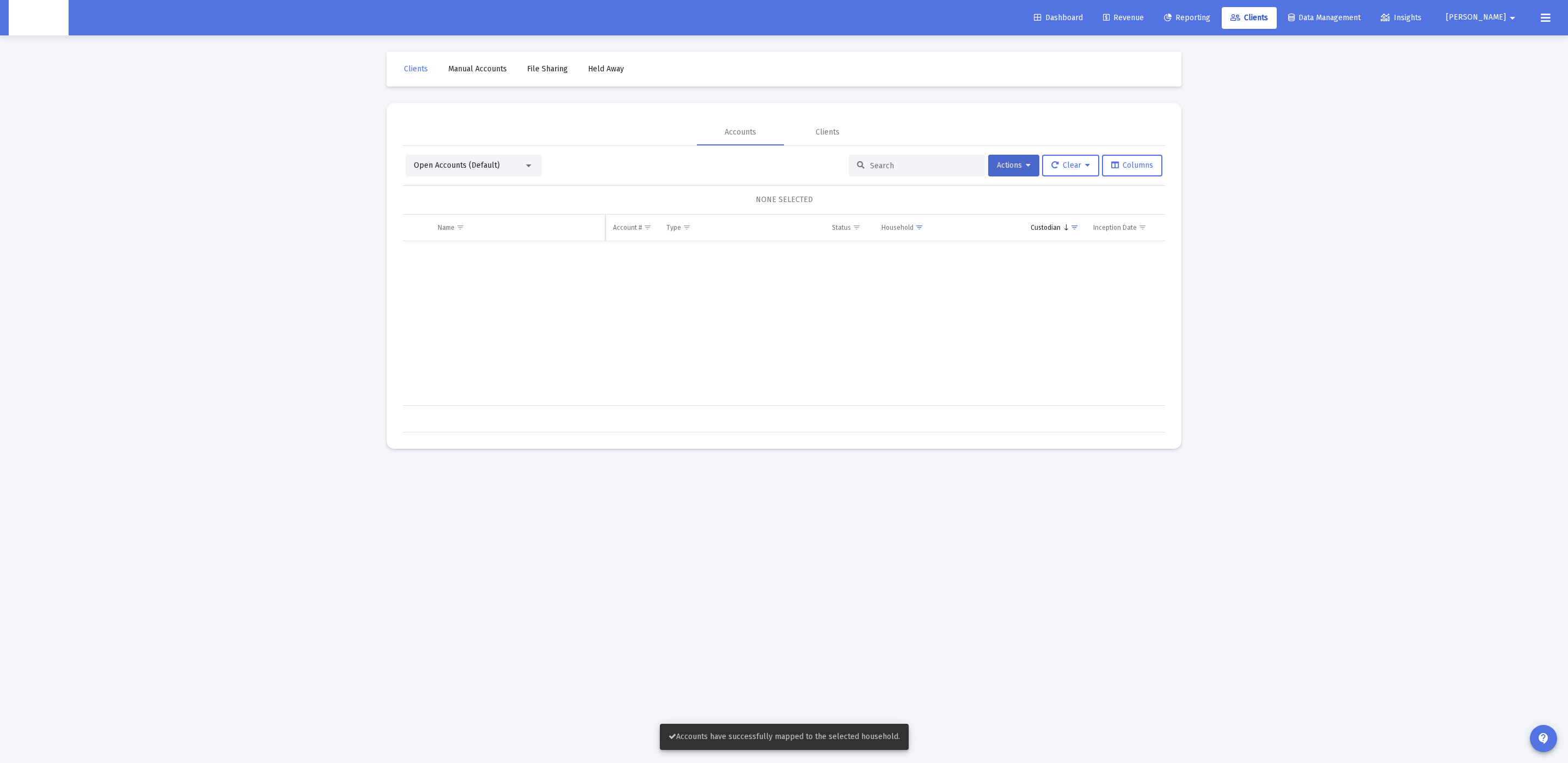
click at [446, 166] on span "Open Accounts (Default)" at bounding box center [457, 165] width 86 height 9
click at [457, 179] on span "Closed Accounts" at bounding box center [469, 189] width 111 height 23
click at [455, 163] on span "Closed Accounts" at bounding box center [443, 165] width 58 height 9
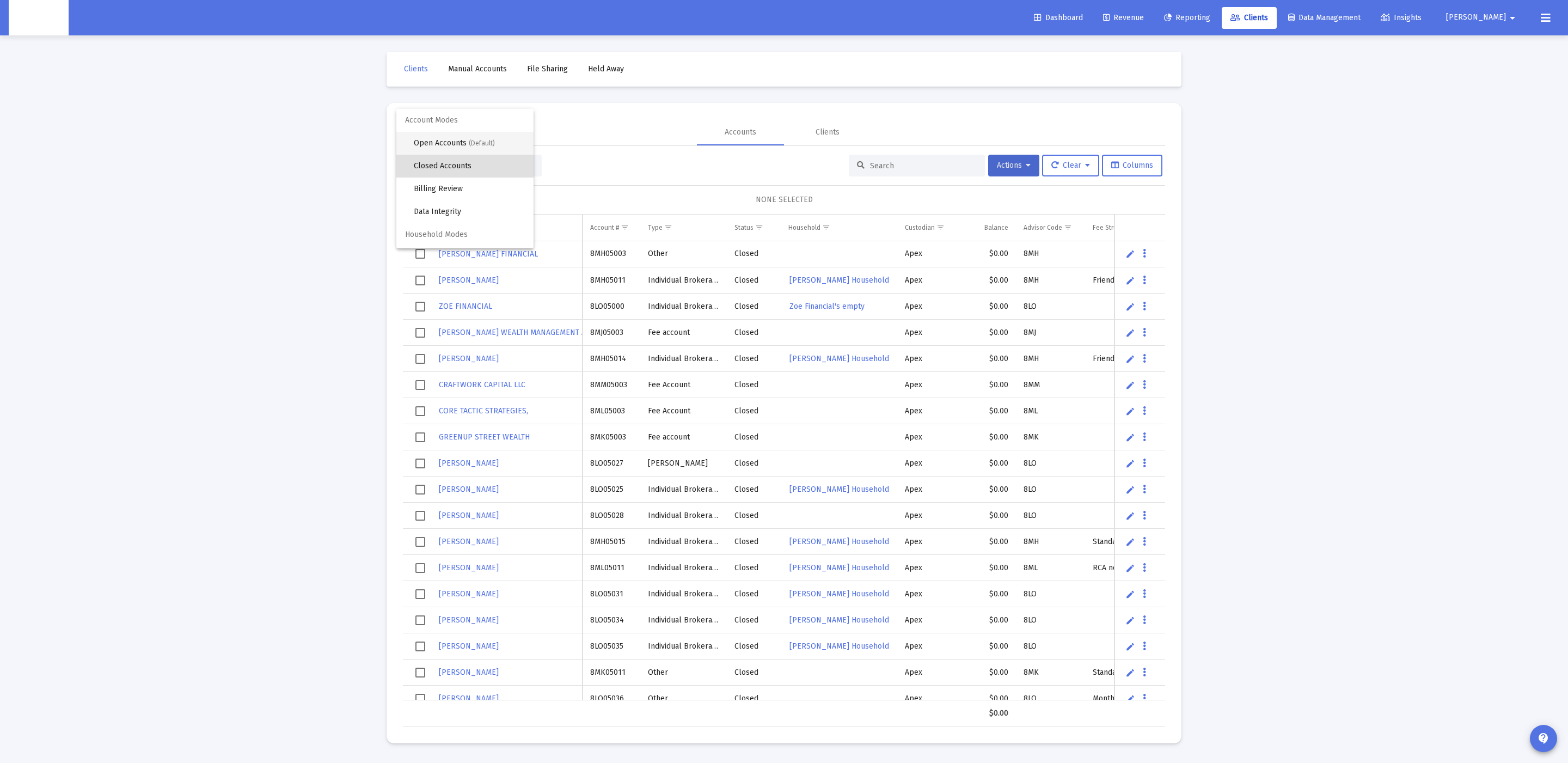
drag, startPoint x: 455, startPoint y: 172, endPoint x: 459, endPoint y: 133, distance: 39.2
click at [459, 133] on mat-optgroup "Account Modes Open Accounts (Default) Closed Accounts Billing Review Data Integ…" at bounding box center [464, 166] width 137 height 114
click at [459, 133] on span "Open Accounts (Default)" at bounding box center [469, 143] width 111 height 23
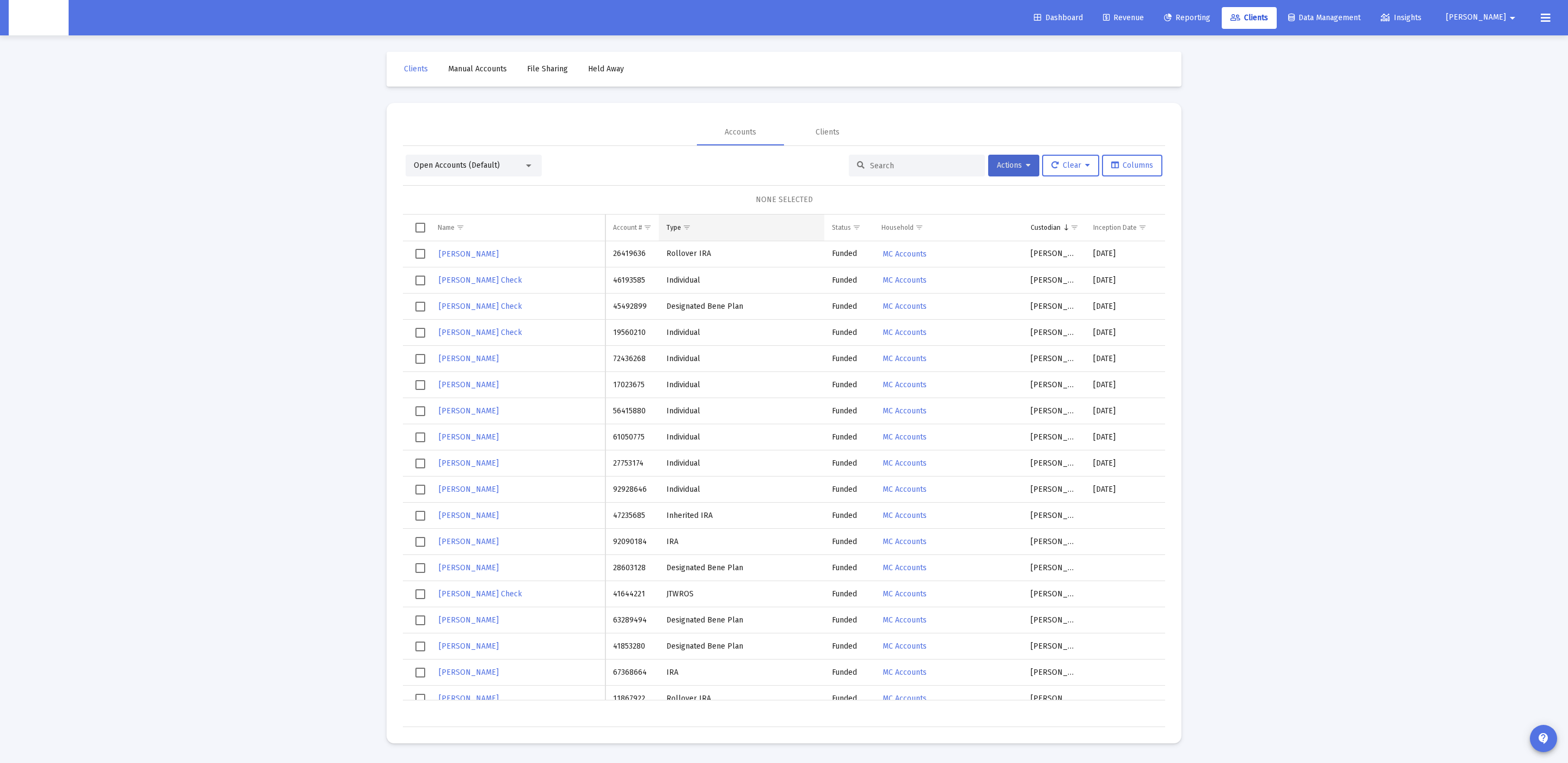
click at [683, 223] on span "Show filter options for column 'Type'" at bounding box center [687, 227] width 8 height 8
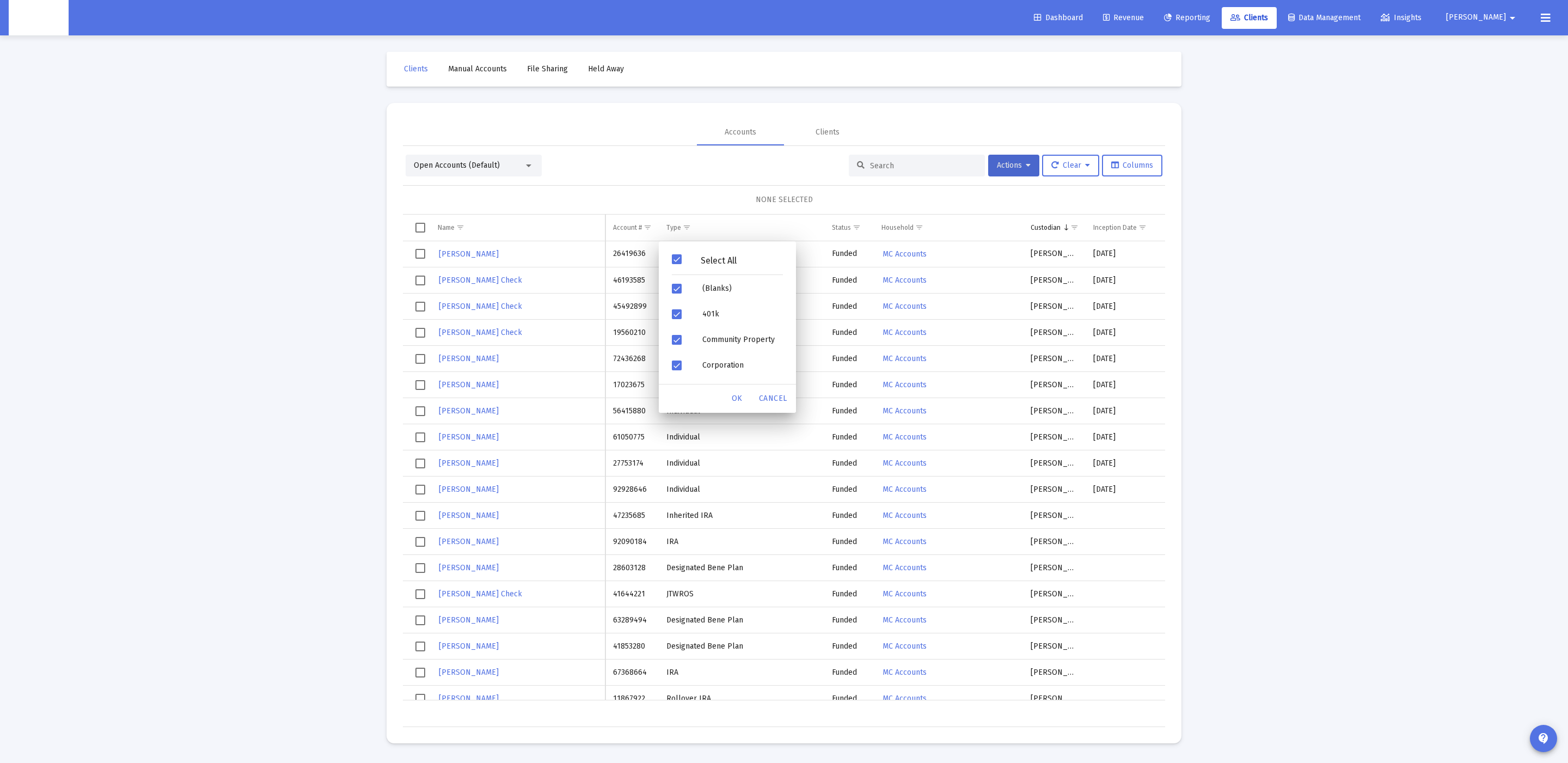
click at [688, 251] on div "Select All" at bounding box center [727, 262] width 128 height 28
click at [687, 286] on div "Filter options" at bounding box center [678, 289] width 30 height 26
click at [712, 270] on div "Other" at bounding box center [743, 280] width 98 height 26
click at [738, 391] on div "OK" at bounding box center [737, 399] width 35 height 19
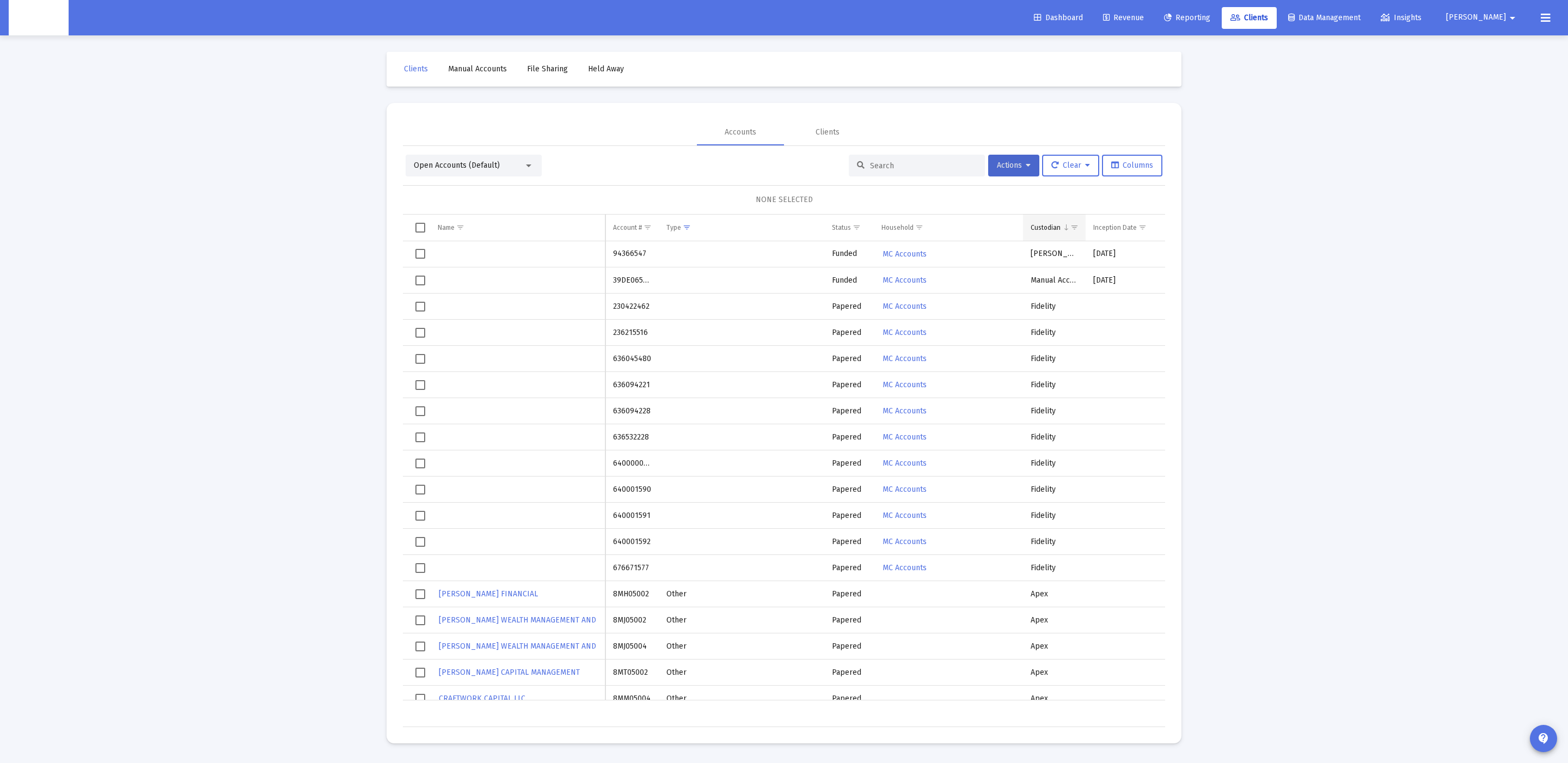
click at [1077, 226] on span "Show filter options for column 'Custodian'" at bounding box center [1074, 227] width 8 height 8
click at [1047, 259] on div "Select All" at bounding box center [1083, 260] width 74 height 9
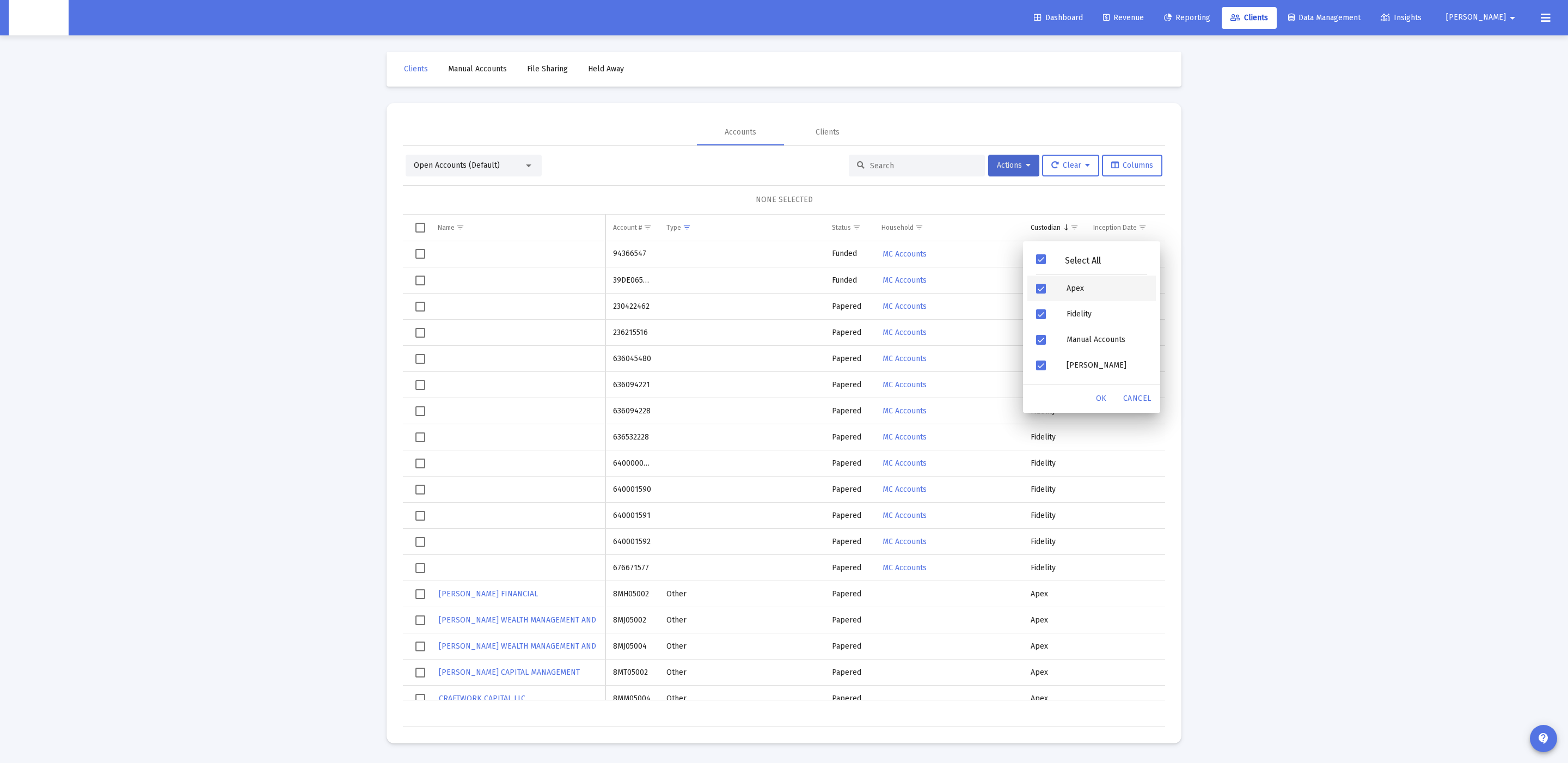
click at [1046, 295] on div "Filter options" at bounding box center [1043, 289] width 30 height 26
click at [1091, 390] on div "OK" at bounding box center [1101, 399] width 35 height 19
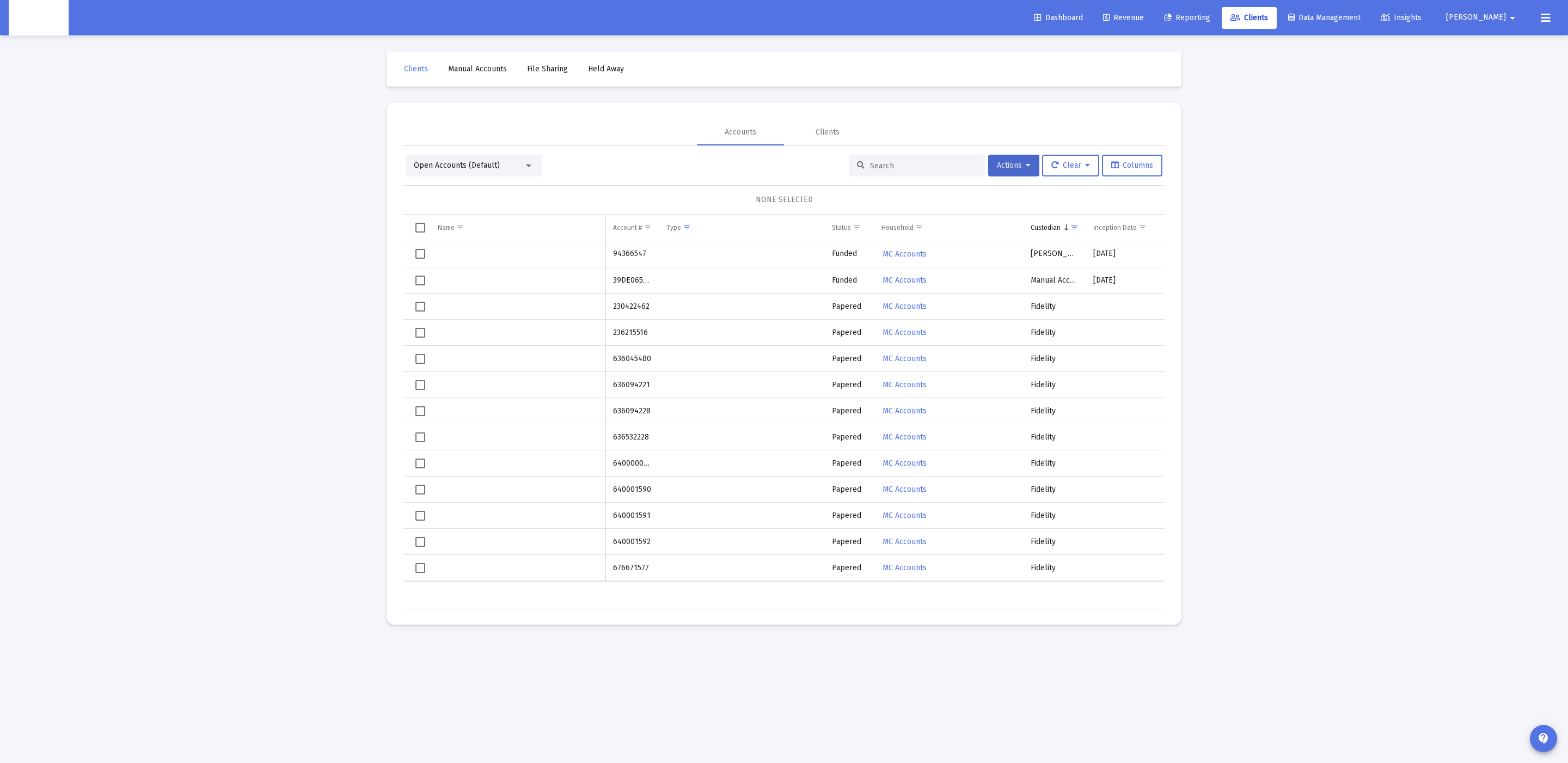
click at [685, 213] on div "NONE SELECTED" at bounding box center [784, 200] width 762 height 29
click at [685, 223] on span "Show filter options for column 'Type'" at bounding box center [687, 227] width 8 height 8
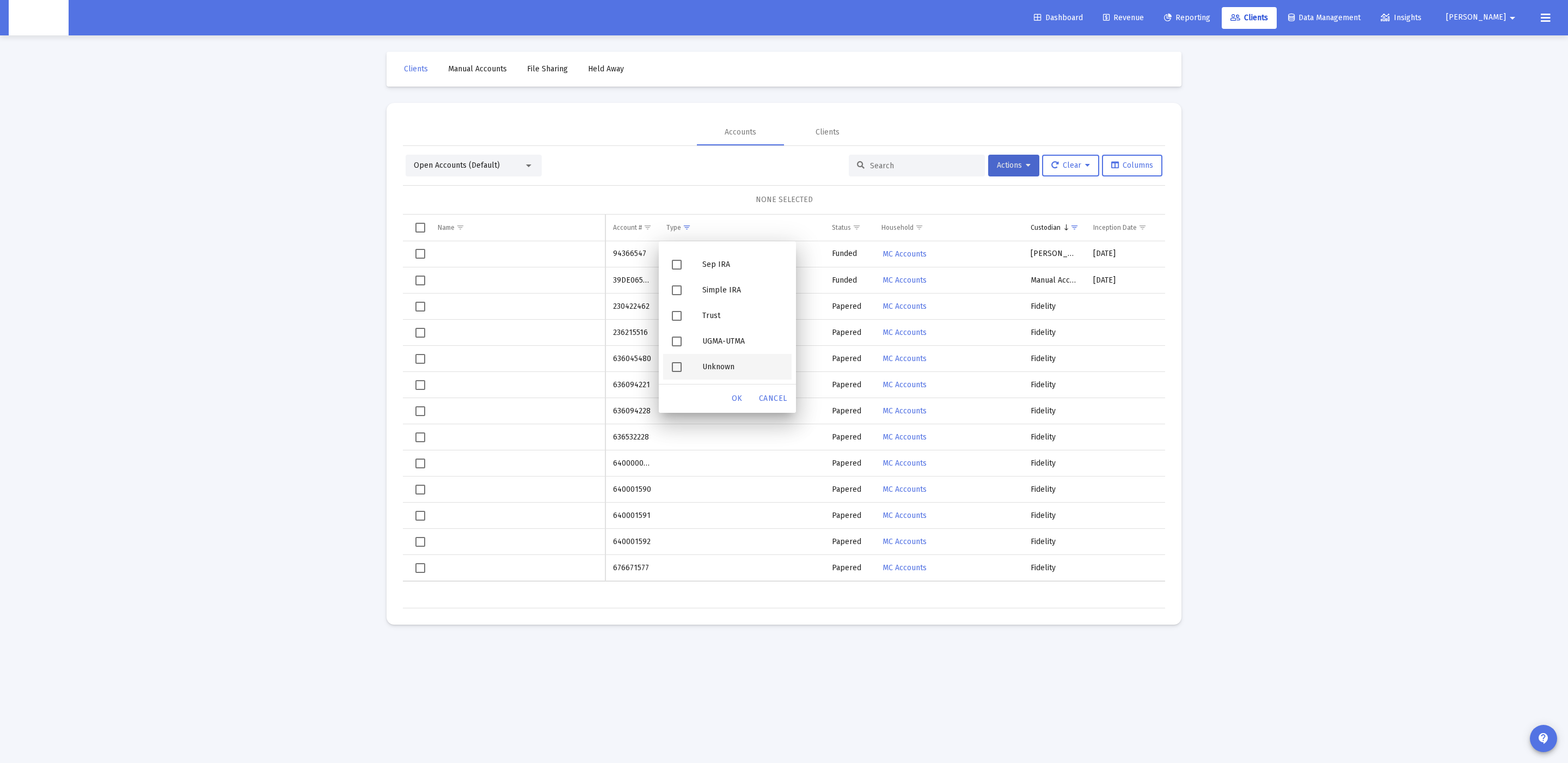
click at [743, 368] on div "Unknown" at bounding box center [743, 367] width 98 height 26
click at [742, 390] on div "OK" at bounding box center [737, 399] width 35 height 19
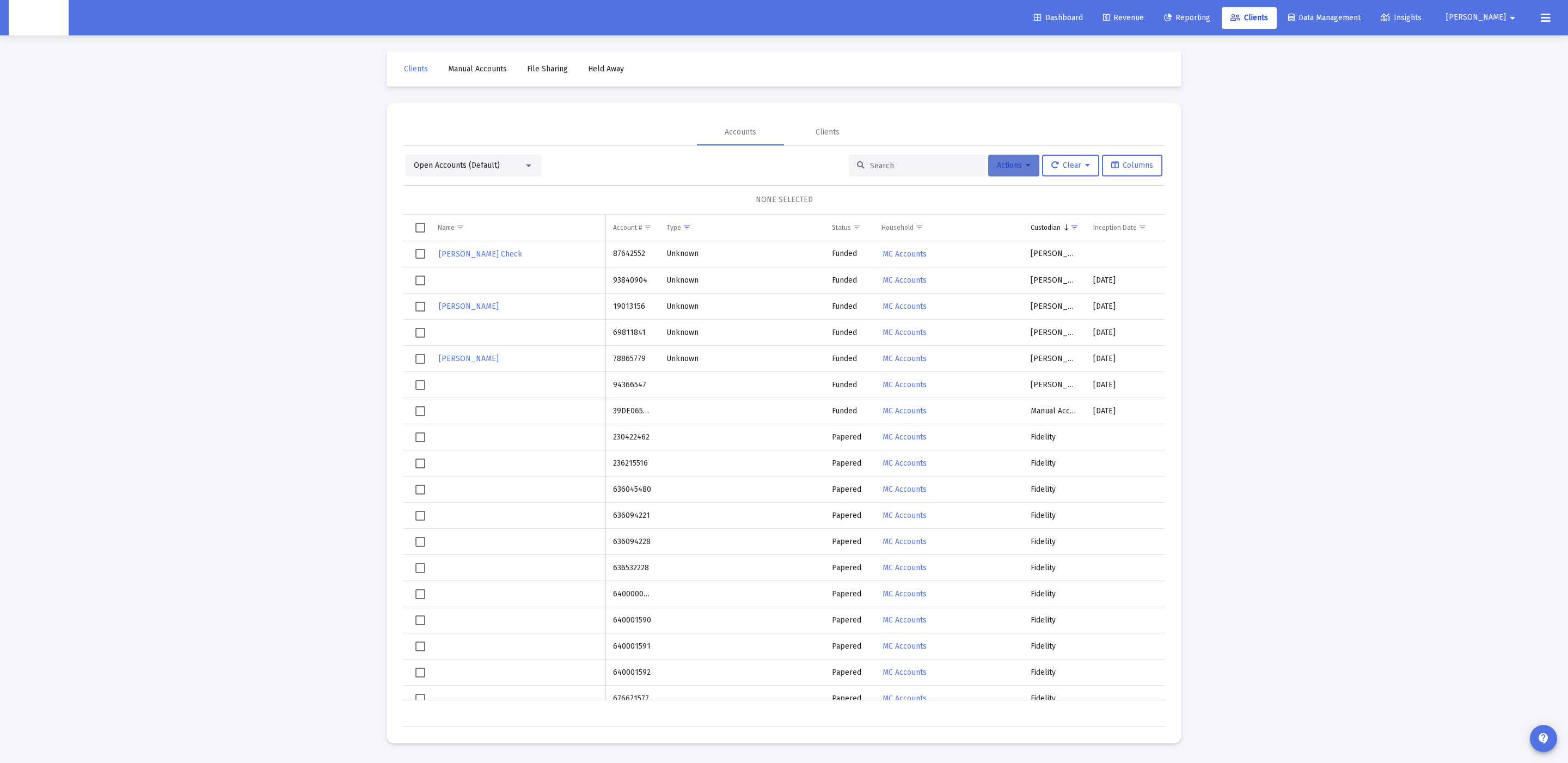
click at [1014, 166] on span "Actions" at bounding box center [1013, 165] width 33 height 9
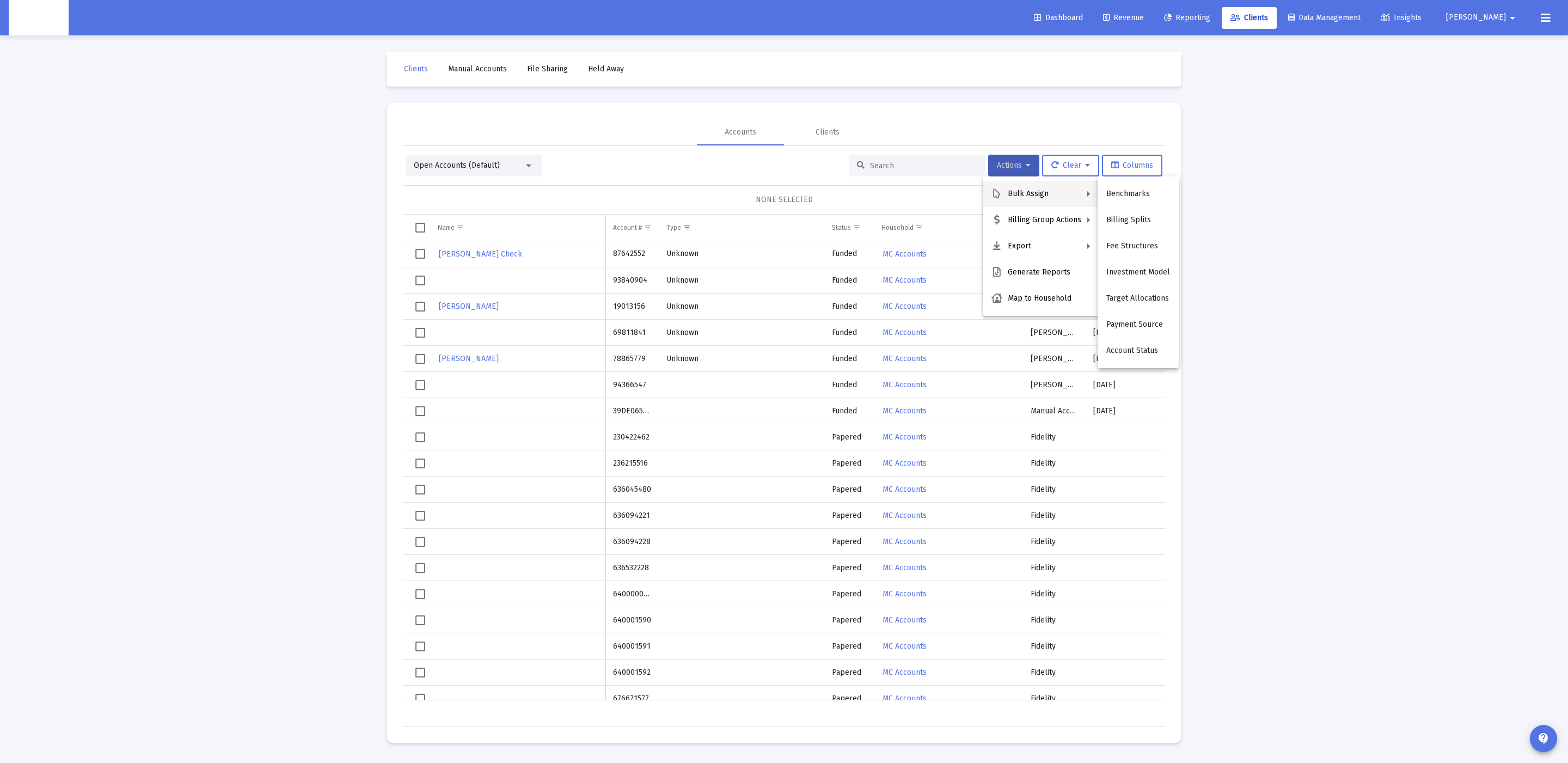
click at [1065, 160] on div at bounding box center [784, 381] width 1568 height 763
click at [1065, 161] on span "Clear" at bounding box center [1071, 165] width 39 height 9
click at [1060, 227] on button "Clear Filters" at bounding box center [1076, 220] width 75 height 26
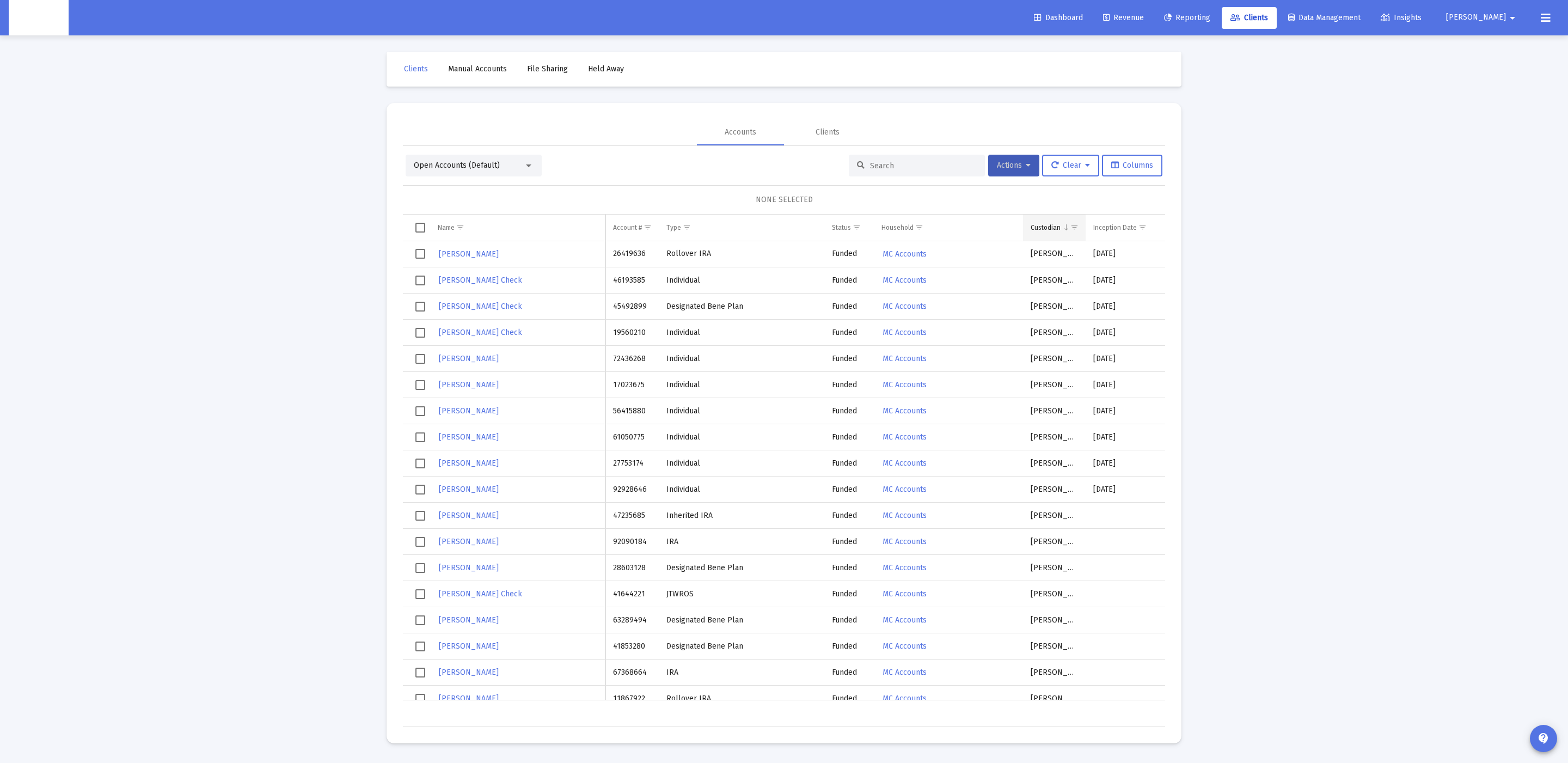
click at [1062, 230] on span "Column Custodian" at bounding box center [1066, 227] width 8 height 8
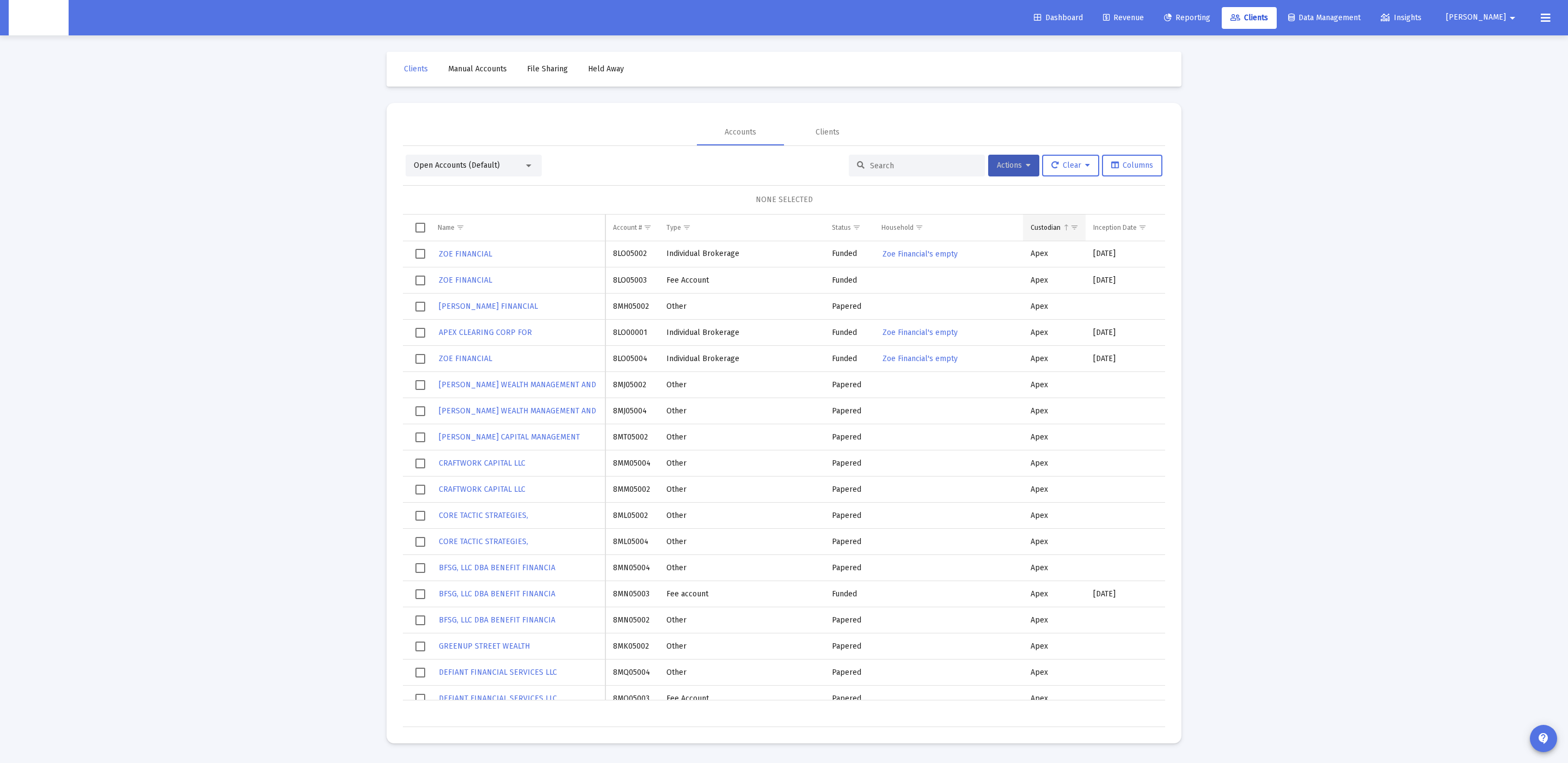
click at [1063, 230] on span "Column Custodian" at bounding box center [1066, 227] width 8 height 8
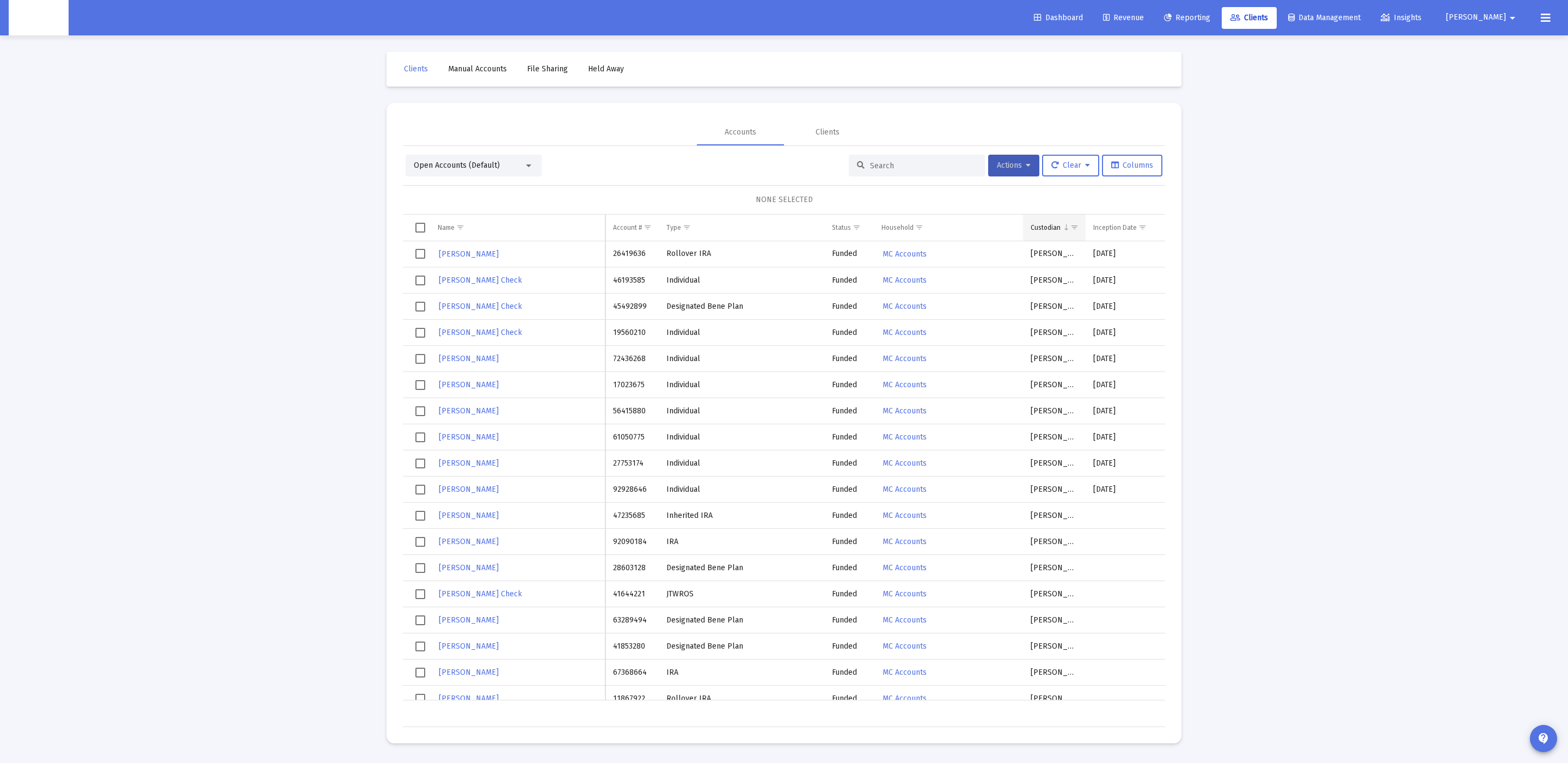
click at [1077, 230] on span "Show filter options for column 'Custodian'" at bounding box center [1074, 227] width 8 height 8
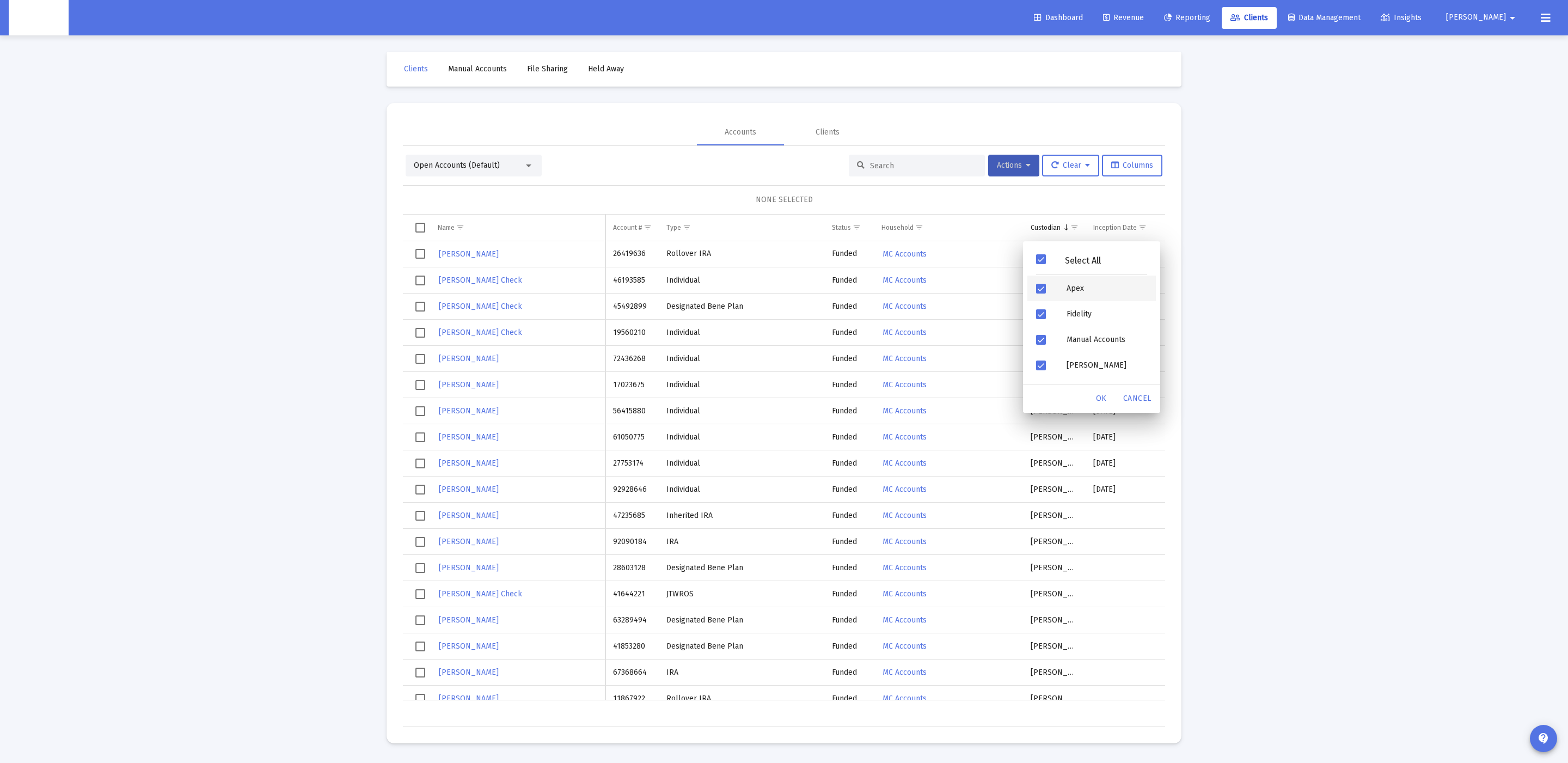
click at [1050, 294] on div "Filter options" at bounding box center [1043, 289] width 30 height 26
click at [1096, 405] on div "OK" at bounding box center [1101, 399] width 35 height 19
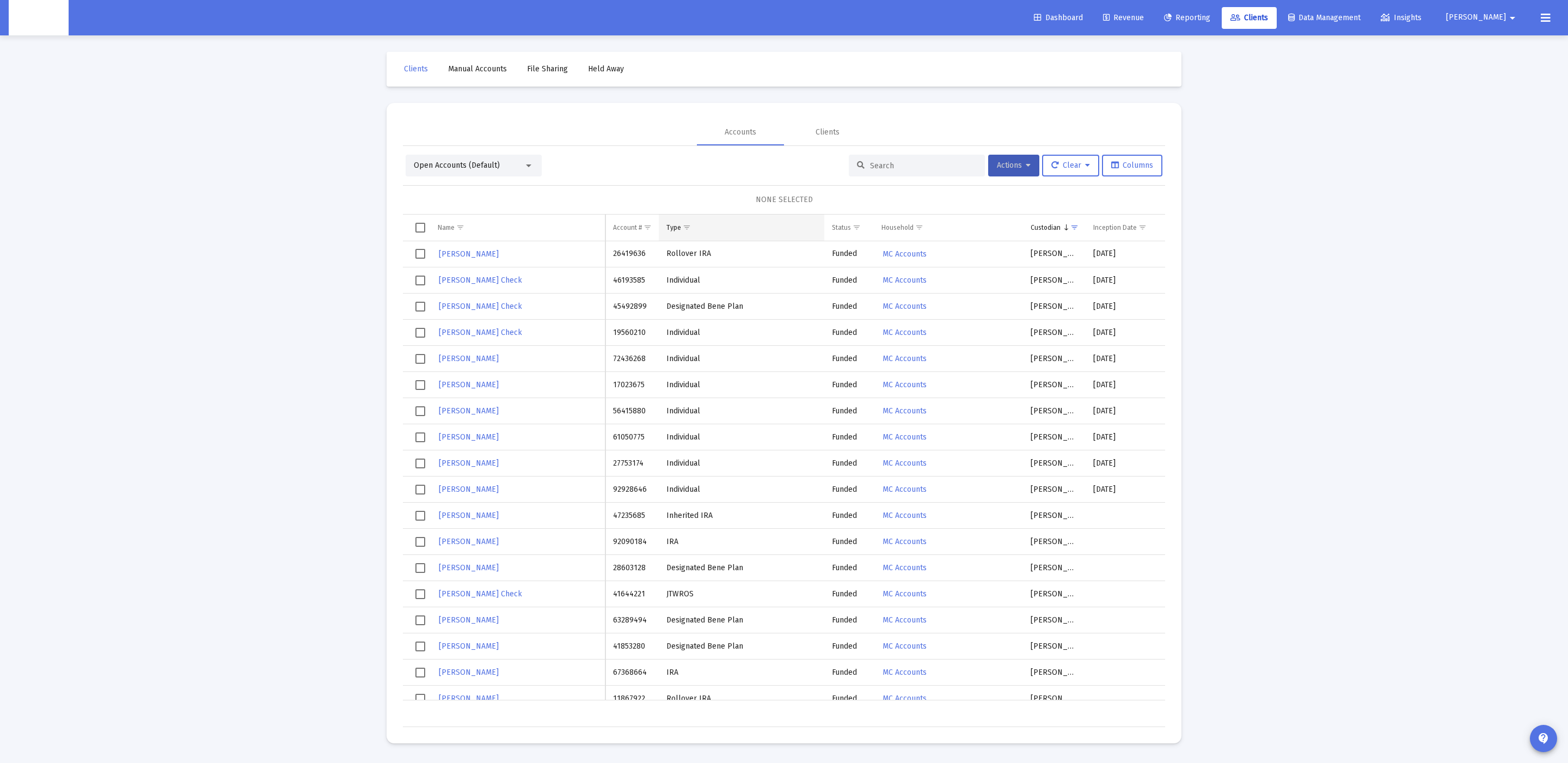
click at [684, 225] on span "Show filter options for column 'Type'" at bounding box center [687, 227] width 8 height 8
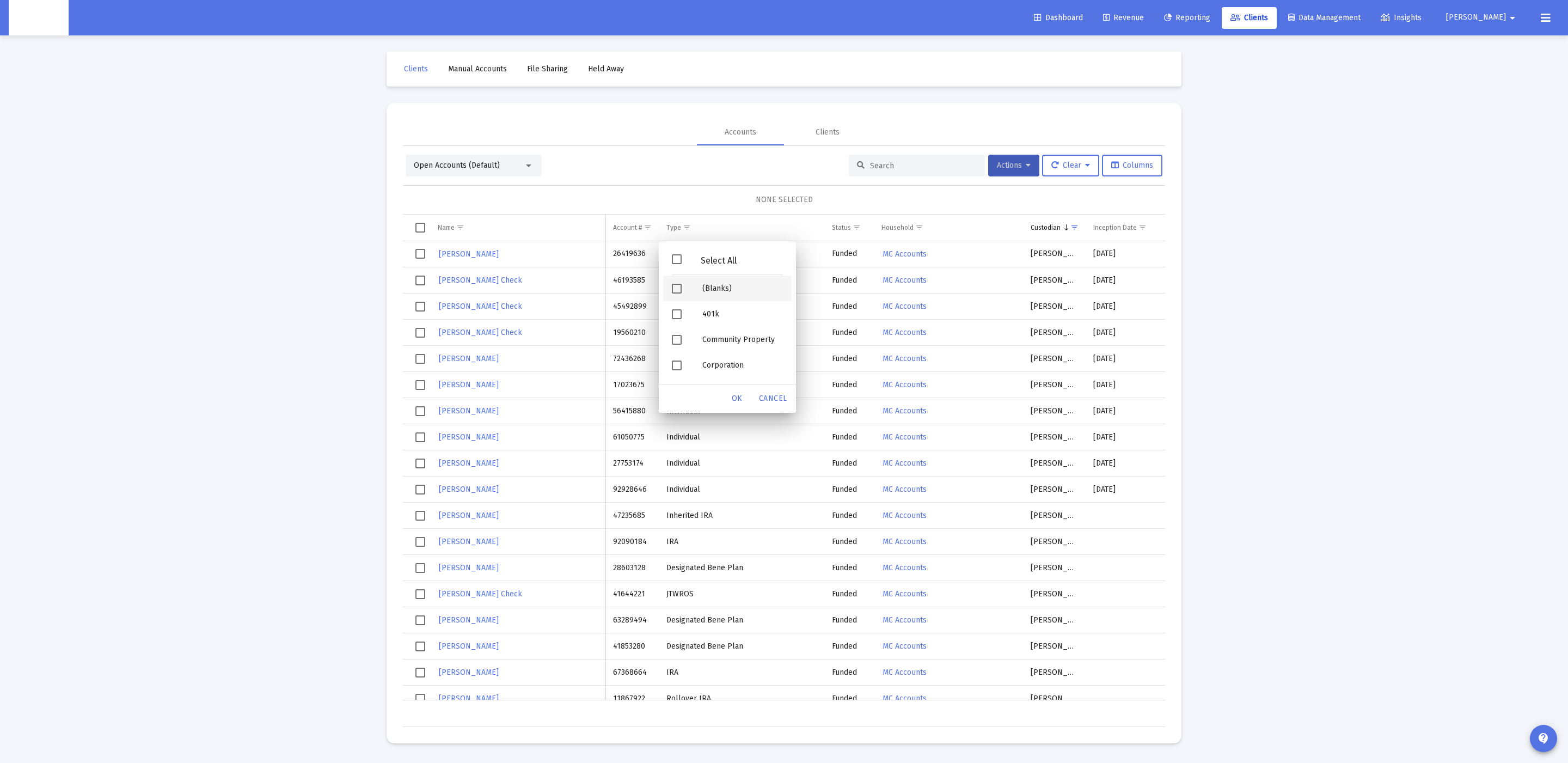
click at [723, 284] on div "(Blanks)" at bounding box center [743, 289] width 98 height 26
click at [713, 364] on div "Unknown" at bounding box center [743, 367] width 98 height 26
click at [718, 370] on div "Unknown" at bounding box center [743, 367] width 98 height 26
click at [774, 401] on span "Cancel" at bounding box center [773, 398] width 29 height 9
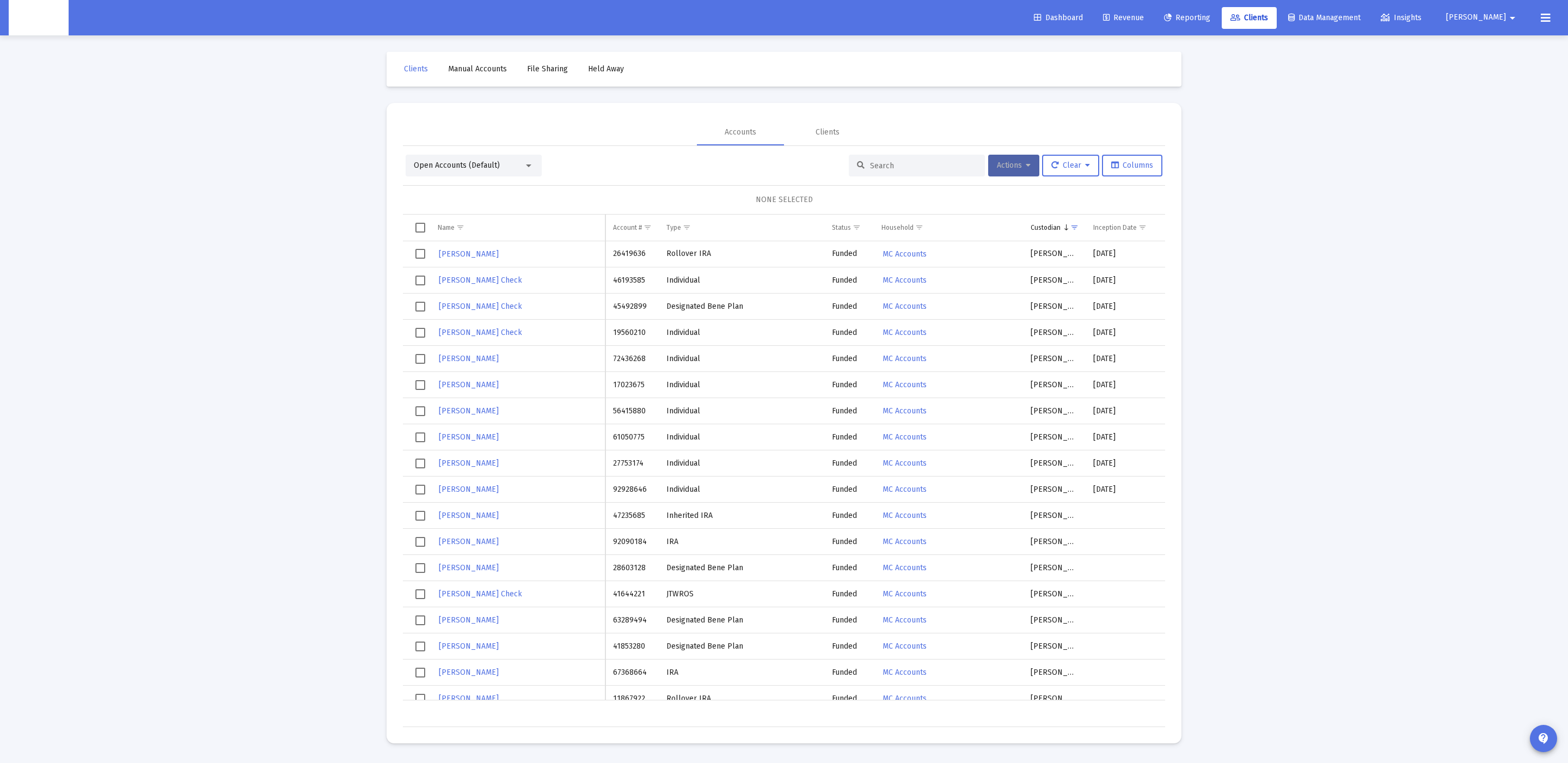
click at [1031, 171] on button "Actions" at bounding box center [1013, 166] width 51 height 22
click at [1115, 255] on button "Export All Rows" at bounding box center [1135, 246] width 74 height 26
click at [1072, 173] on button "Clear" at bounding box center [1071, 166] width 57 height 22
click at [1070, 197] on button "Clear Selections" at bounding box center [1076, 194] width 75 height 26
click at [1015, 196] on div "NONE SELECTED" at bounding box center [784, 200] width 745 height 11
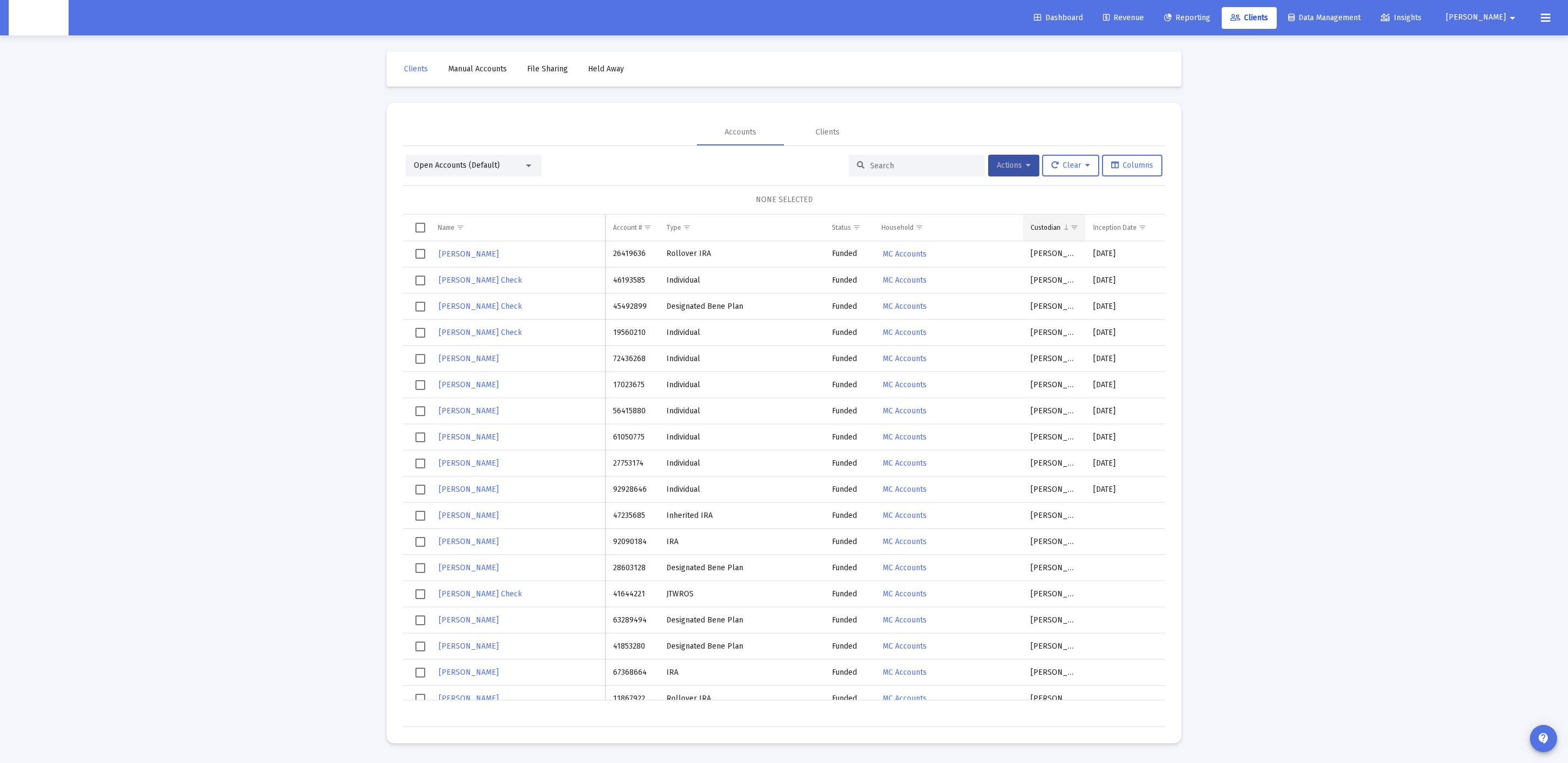
click at [1070, 230] on span "Show filter options for column 'Custodian'" at bounding box center [1074, 227] width 8 height 8
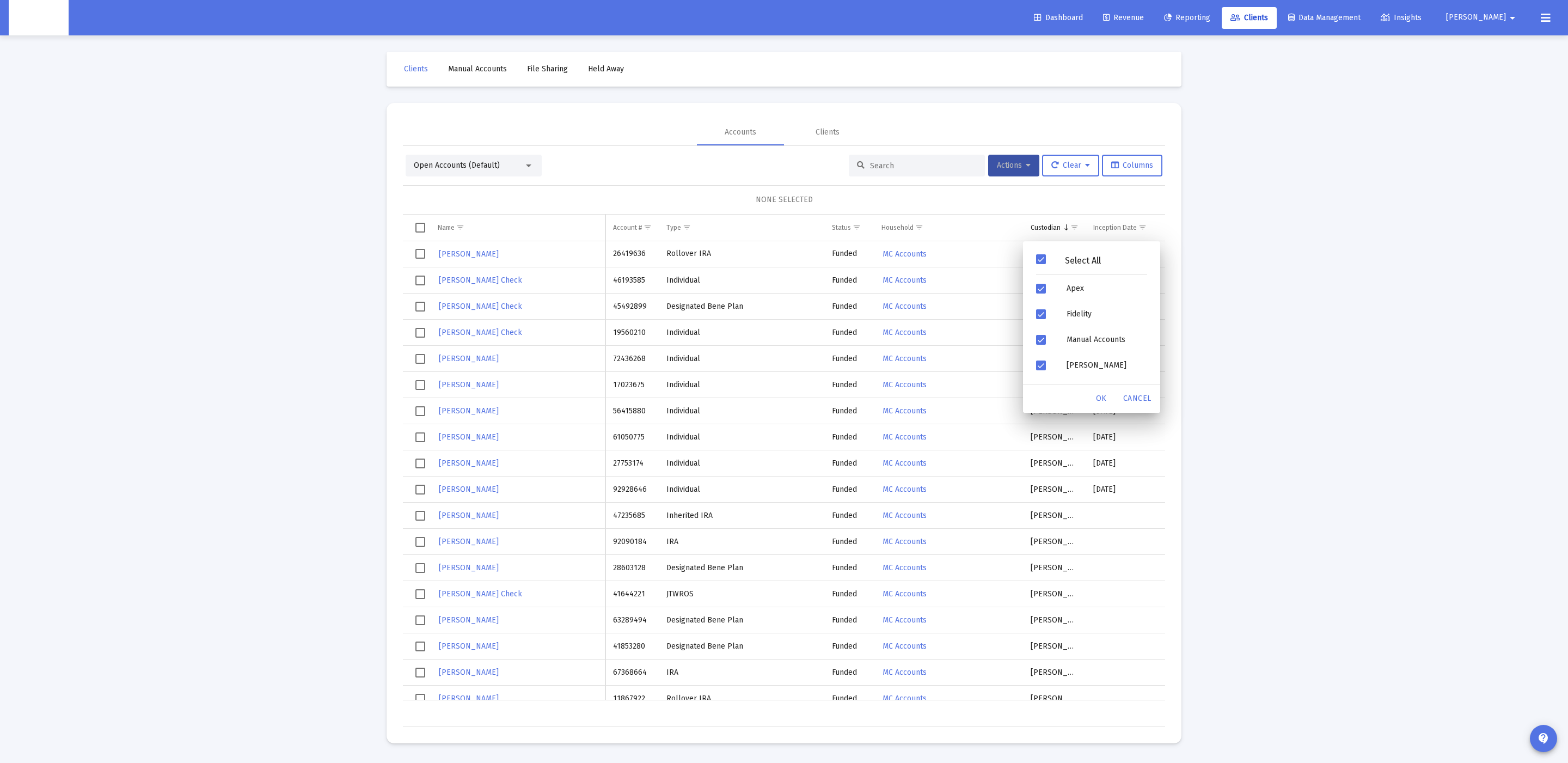
click at [895, 139] on div "Accounts Clients" at bounding box center [784, 132] width 762 height 26
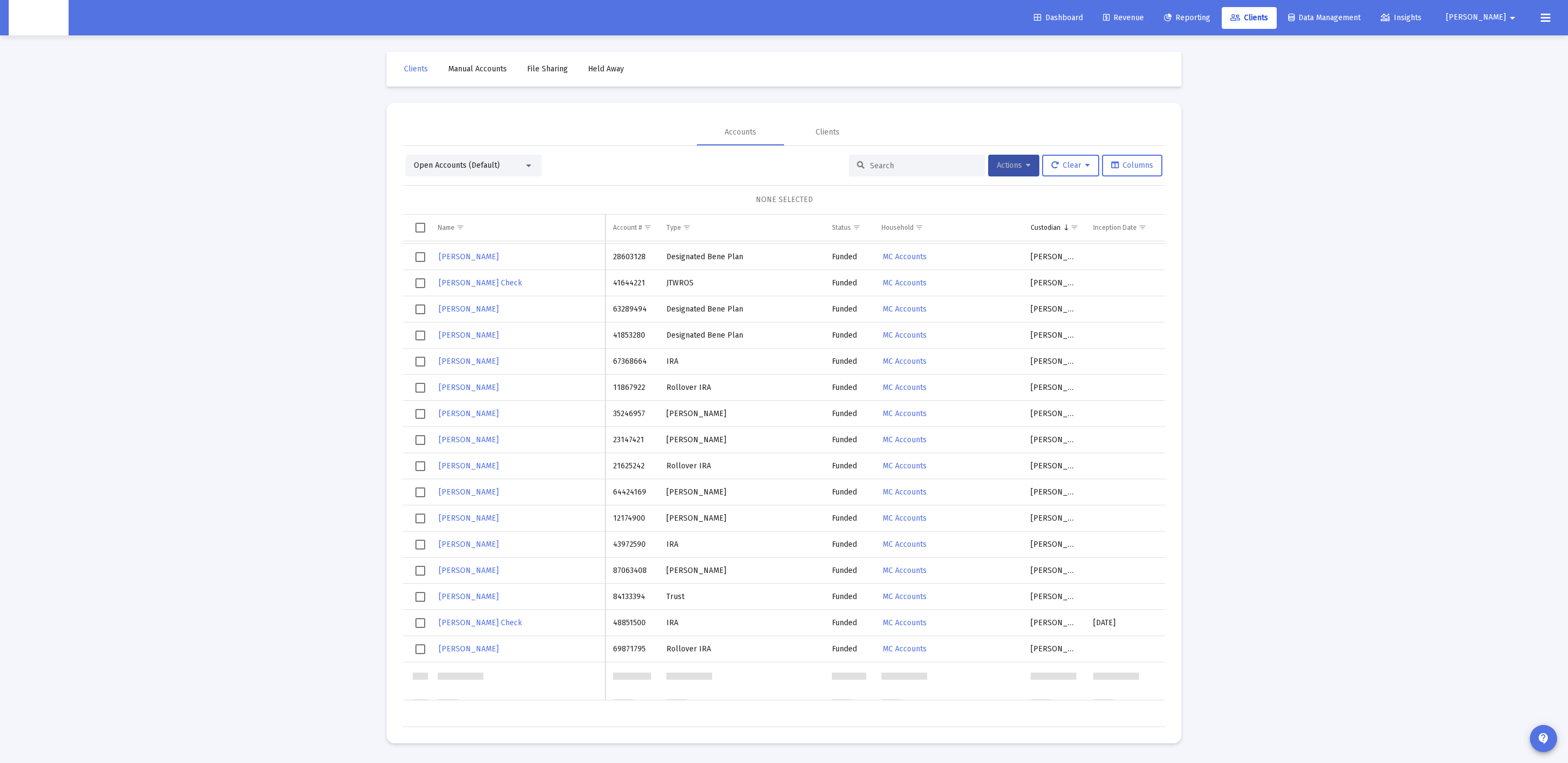
scroll to position [474, 0]
click at [1009, 158] on button "Actions" at bounding box center [1013, 166] width 51 height 22
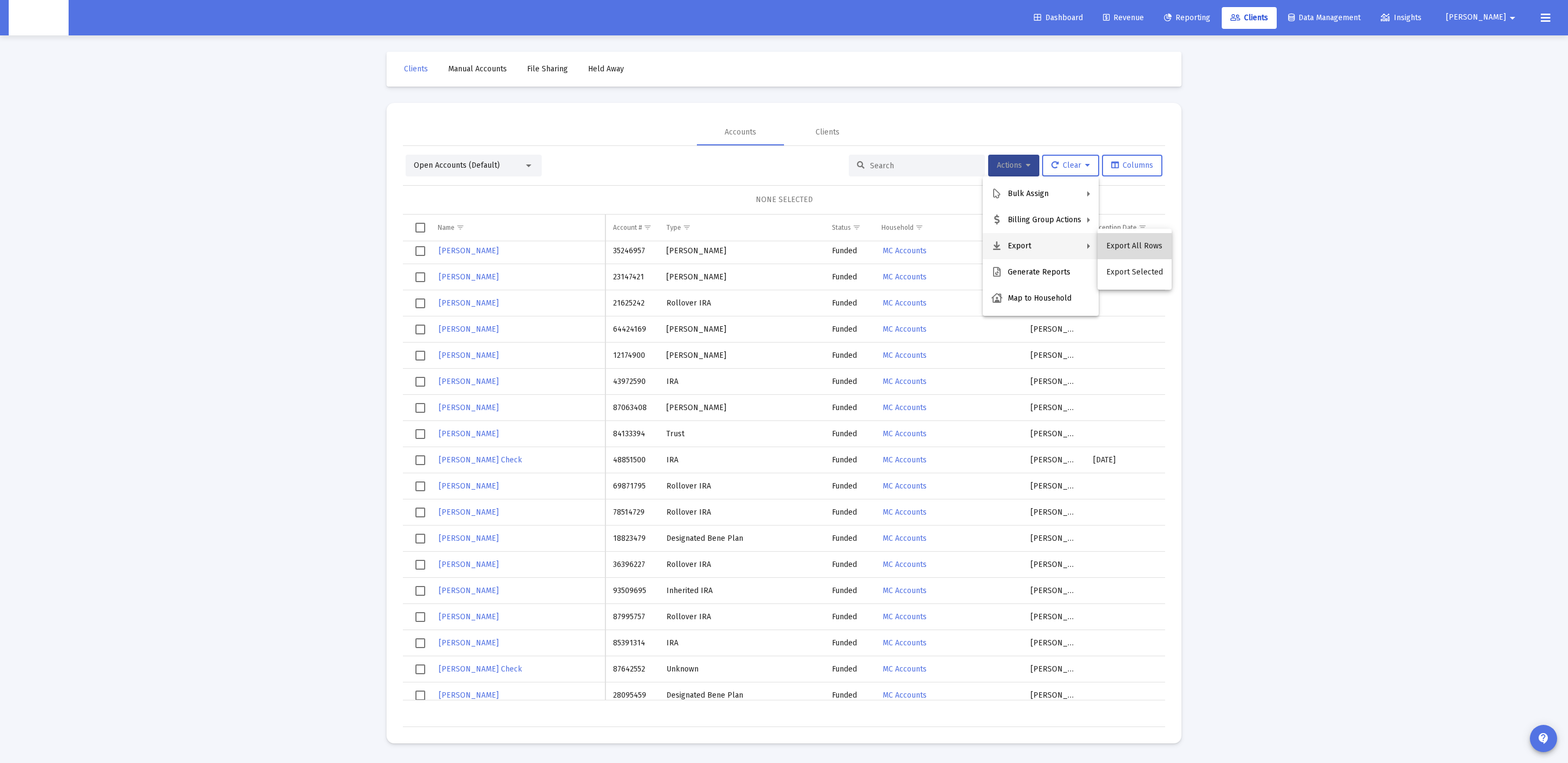
click at [1139, 247] on button "Export All Rows" at bounding box center [1135, 246] width 74 height 26
